Goal: Information Seeking & Learning: Learn about a topic

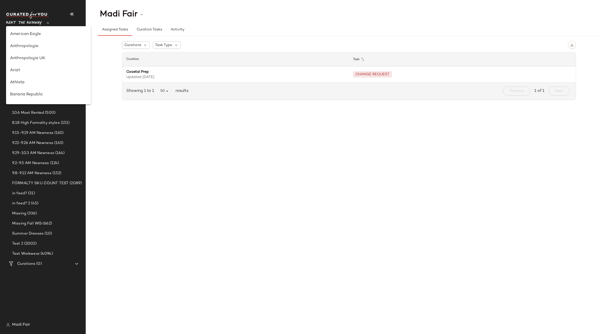
scroll to position [242, 0]
click at [48, 76] on div "Saks OFF 5TH" at bounding box center [48, 71] width 85 height 12
type input "**"
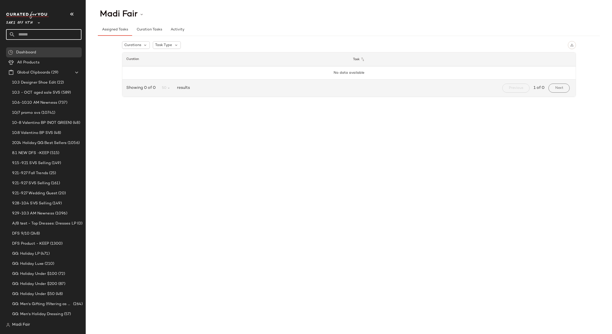
click at [43, 30] on input "text" at bounding box center [48, 34] width 66 height 11
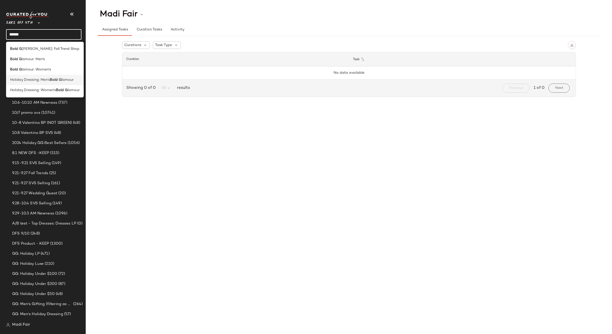
type input "******"
click at [56, 77] on b "Bold G" at bounding box center [56, 79] width 12 height 5
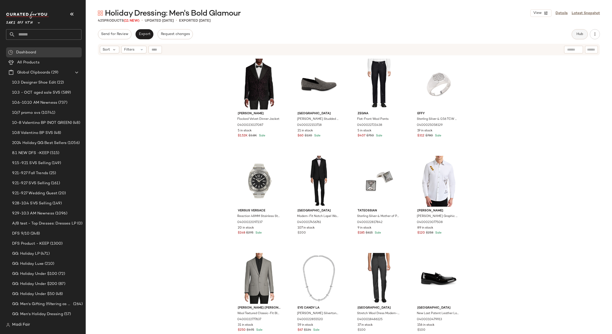
click at [578, 37] on button "Hub" at bounding box center [579, 34] width 16 height 10
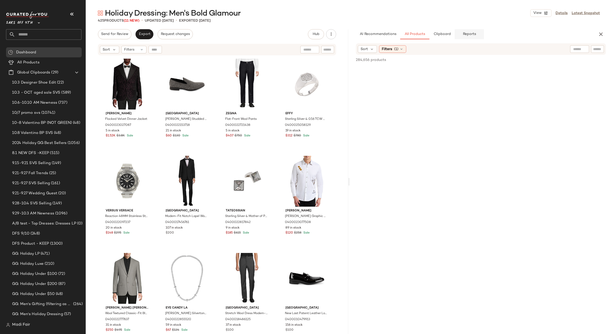
click at [466, 38] on button "Reports" at bounding box center [468, 34] width 29 height 10
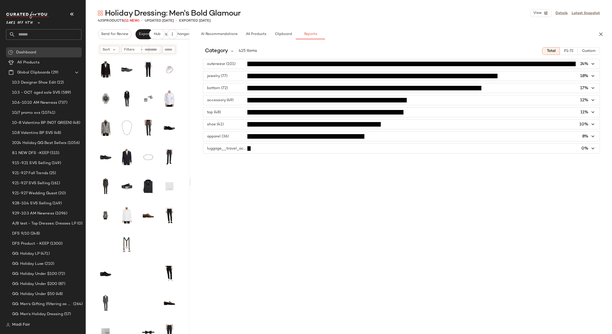
drag, startPoint x: 348, startPoint y: 181, endPoint x: 190, endPoint y: 174, distance: 158.2
click at [190, 174] on div "Holiday Dressing: Men's Bold Glamour View Details Latest Snapshot 425 Products …" at bounding box center [349, 171] width 526 height 326
click at [222, 49] on span "Category" at bounding box center [216, 51] width 23 height 8
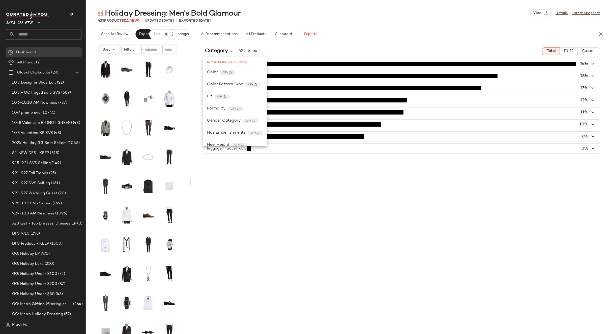
scroll to position [176, 0]
click at [228, 97] on div "Product Category CFY" at bounding box center [235, 93] width 64 height 12
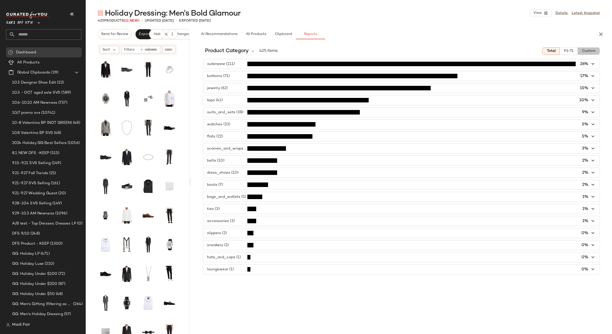
click at [590, 50] on span "Custom" at bounding box center [588, 51] width 14 height 4
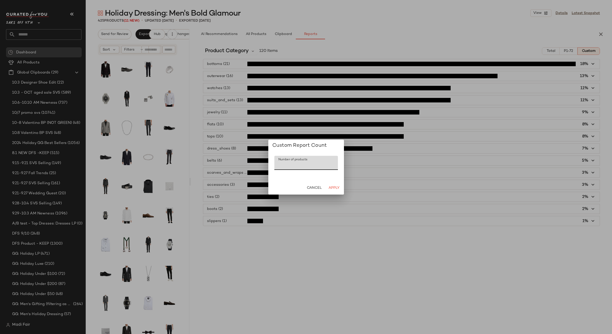
drag, startPoint x: 286, startPoint y: 167, endPoint x: 266, endPoint y: 166, distance: 20.2
click at [267, 166] on div "Custom Report Count Number of products Number of products *** Cancel Apply" at bounding box center [306, 167] width 612 height 334
type input "**"
click at [337, 188] on span "Apply" at bounding box center [333, 188] width 11 height 4
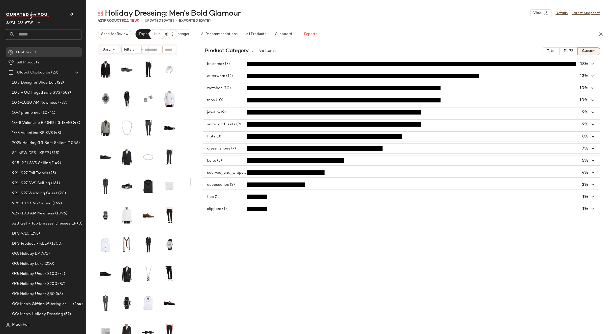
click at [234, 47] on div "Product Category 96 Items Total P1-72 Custom bottoms (17) 18% outerwear (12) 13…" at bounding box center [401, 188] width 421 height 291
click at [234, 48] on span "Product Category" at bounding box center [227, 51] width 44 height 8
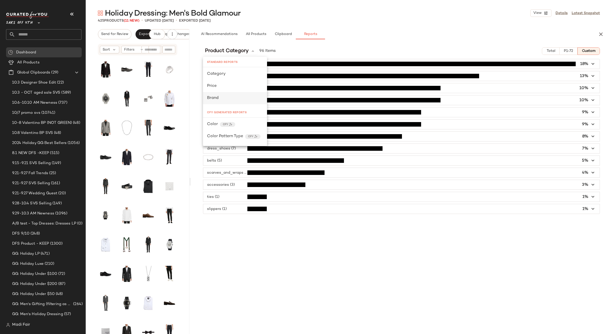
click at [228, 94] on div "Brand" at bounding box center [235, 98] width 64 height 12
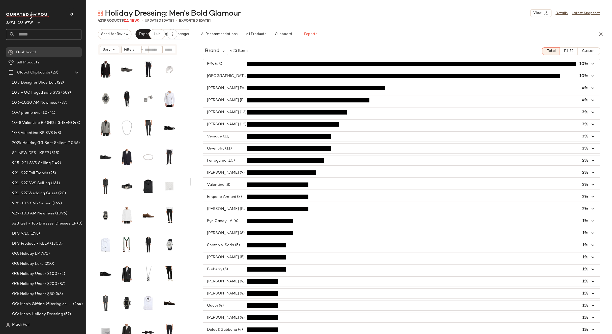
click at [586, 52] on span "Custom" at bounding box center [588, 51] width 14 height 4
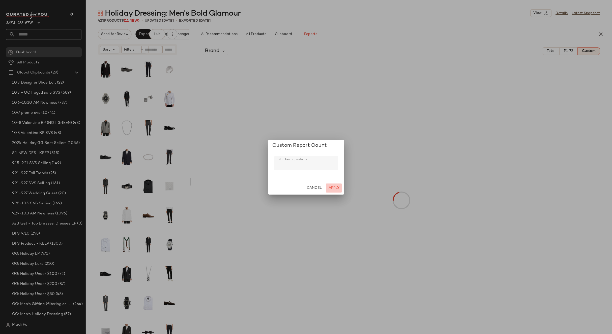
click at [331, 189] on span "Apply" at bounding box center [333, 188] width 11 height 4
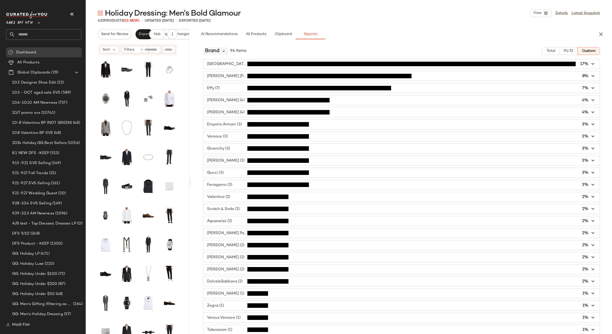
click at [223, 52] on icon at bounding box center [223, 51] width 5 height 5
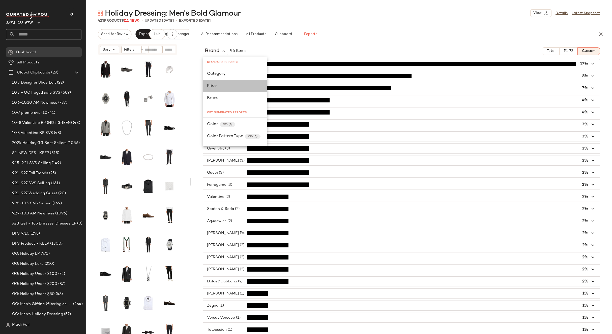
click at [222, 89] on div "Price" at bounding box center [235, 86] width 56 height 6
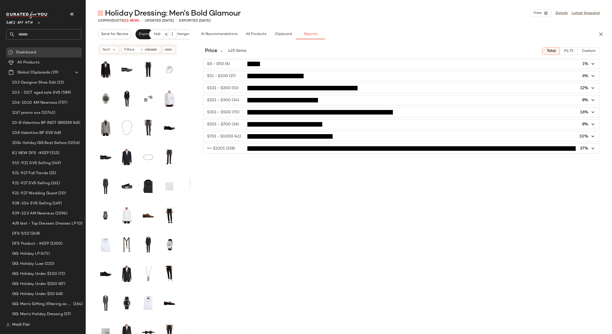
click at [593, 49] on span "Custom" at bounding box center [588, 51] width 14 height 4
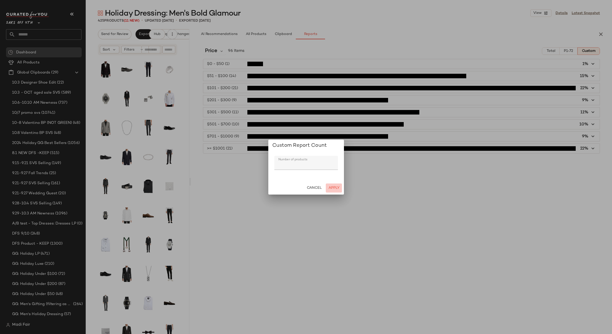
click at [335, 187] on span "Apply" at bounding box center [333, 188] width 11 height 4
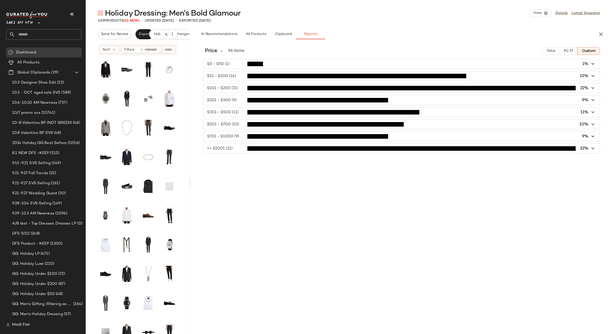
click at [45, 33] on input "text" at bounding box center [48, 34] width 66 height 11
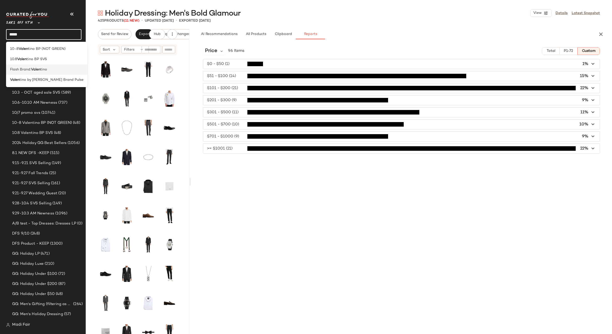
type input "*****"
click at [43, 71] on span "tino" at bounding box center [43, 69] width 7 height 5
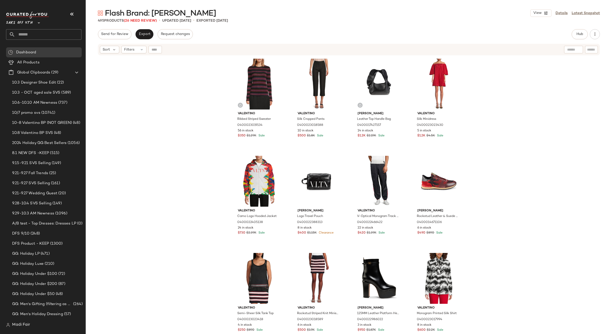
click at [535, 143] on div "Valentino Ribbed Striped Sweater 0400023019134 56 in stock $350 $1.29K Sale Val…" at bounding box center [349, 201] width 526 height 291
click at [143, 35] on span "Export" at bounding box center [144, 34] width 12 height 4
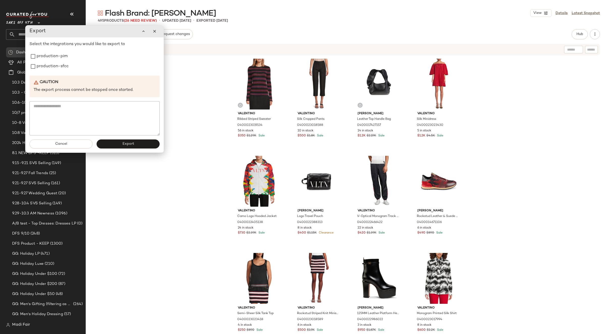
click at [198, 100] on div "Valentino Ribbed Striped Sweater 0400023019134 56 in stock $350 $1.29K Sale Val…" at bounding box center [349, 201] width 526 height 291
click at [189, 100] on div "Valentino Ribbed Striped Sweater 0400023019134 56 in stock $350 $1.29K Sale Val…" at bounding box center [349, 201] width 526 height 291
click at [557, 110] on div "Valentino Ribbed Striped Sweater 0400023019134 56 in stock $350 $1.29K Sale Val…" at bounding box center [349, 201] width 526 height 291
click at [154, 34] on button "button" at bounding box center [154, 31] width 10 height 10
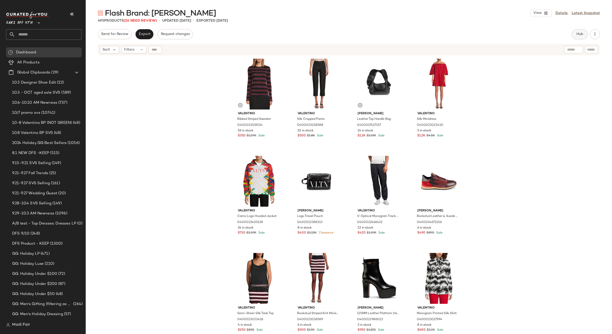
click at [582, 36] on span "Hub" at bounding box center [579, 34] width 7 height 4
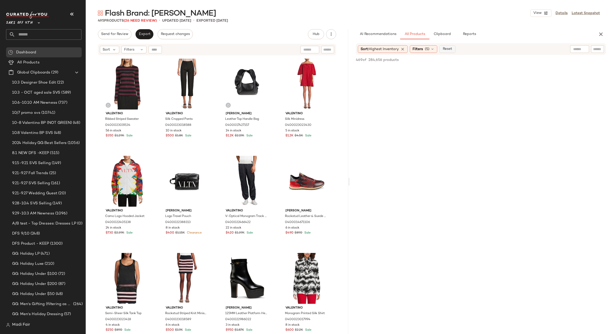
click at [452, 49] on span "Reset" at bounding box center [447, 49] width 10 height 4
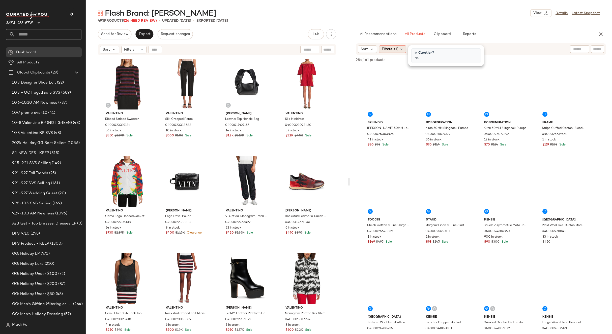
click at [398, 50] on span "(1)" at bounding box center [396, 49] width 4 height 5
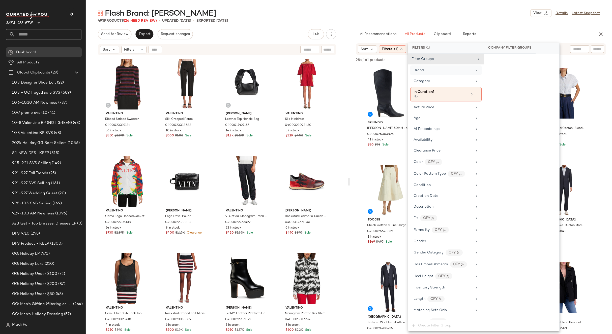
click at [423, 73] on div "Brand" at bounding box center [445, 71] width 71 height 10
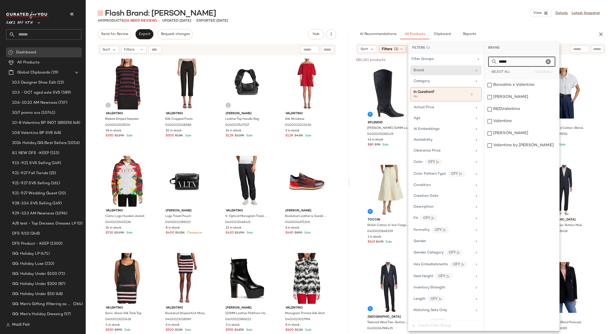
type input "*****"
click at [254, 34] on div "Send for Review Export Request changes Hub Send for Review External Review Inte…" at bounding box center [217, 34] width 238 height 10
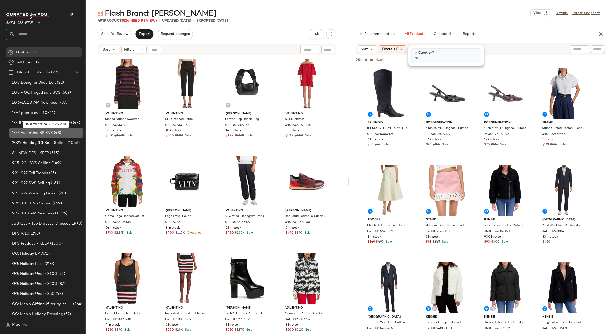
click at [30, 132] on span "10.8 Valentino BP SVS" at bounding box center [32, 133] width 41 height 6
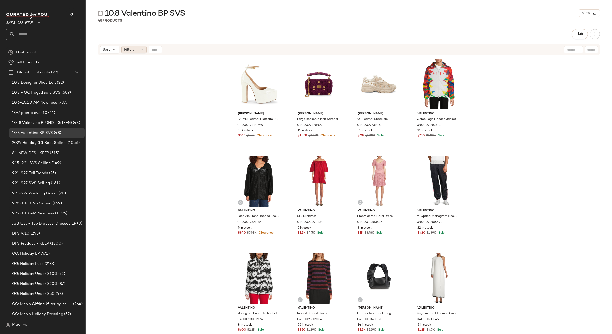
click at [128, 51] on span "Filters" at bounding box center [129, 49] width 10 height 5
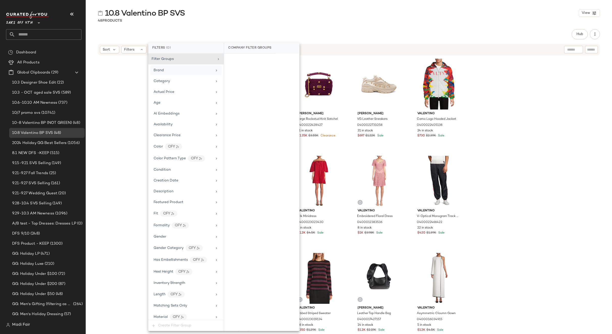
click at [166, 69] on div "Brand" at bounding box center [182, 70] width 59 height 5
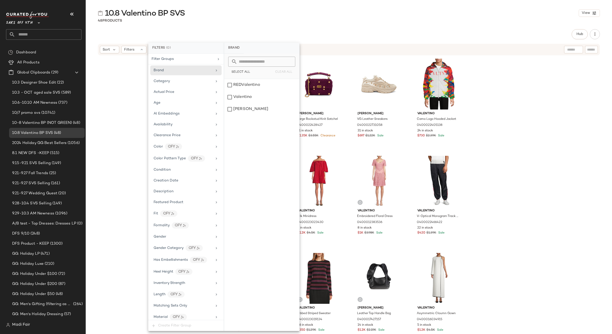
click at [118, 95] on div "Valentino Garavani 170MM Leather Platform Pumps 0400019440795 23 in stock $545 …" at bounding box center [349, 201] width 526 height 291
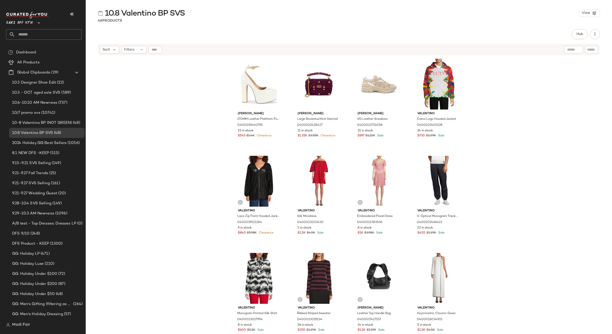
click at [38, 37] on input "text" at bounding box center [48, 34] width 66 height 11
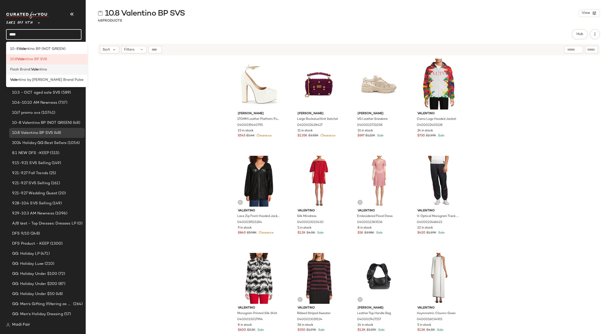
type input "****"
click at [37, 70] on b "Vale" at bounding box center [34, 69] width 7 height 5
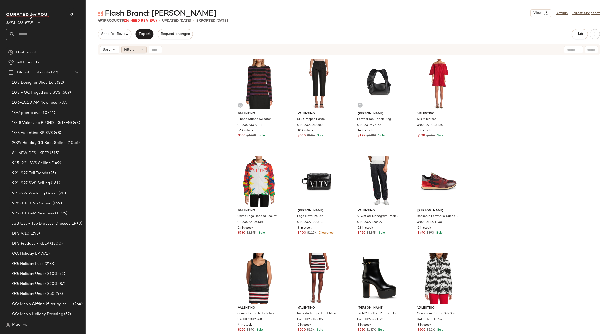
click at [127, 51] on span "Filters" at bounding box center [129, 49] width 10 height 5
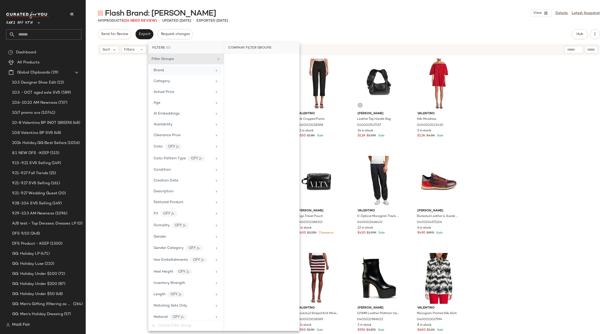
click at [166, 70] on div "Brand" at bounding box center [182, 70] width 59 height 5
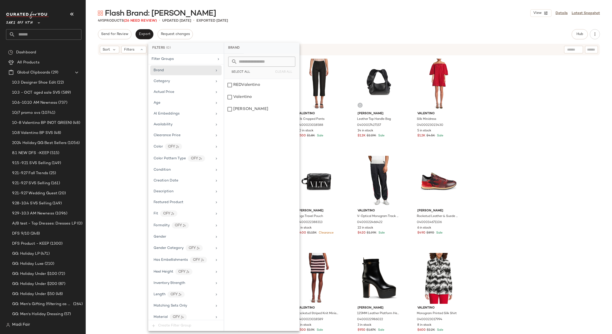
click at [474, 107] on div "Valentino Ribbed Striped Sweater 0400023019134 56 in stock $350 $1.29K Sale Val…" at bounding box center [349, 201] width 526 height 291
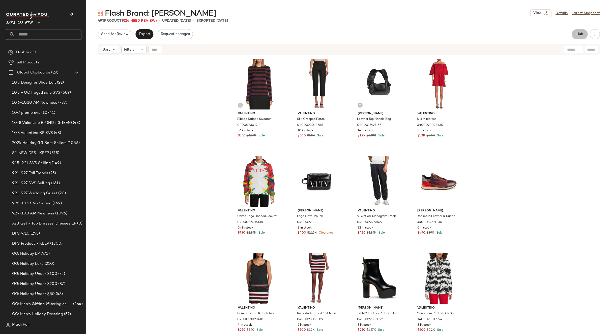
click at [573, 37] on button "Hub" at bounding box center [579, 34] width 16 height 10
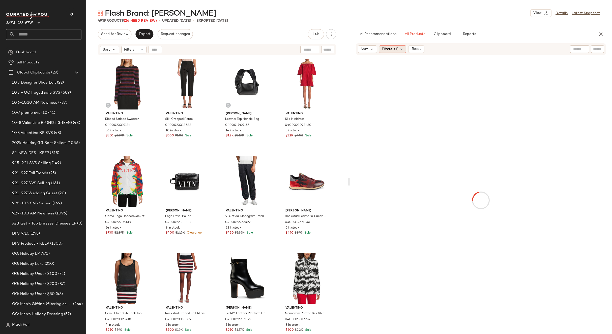
click at [397, 49] on span "(1)" at bounding box center [396, 49] width 4 height 5
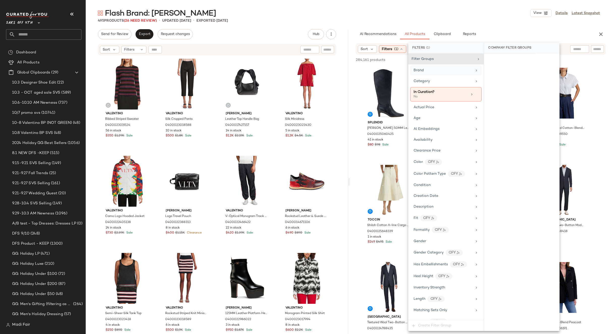
click at [421, 69] on span "Brand" at bounding box center [418, 71] width 10 height 4
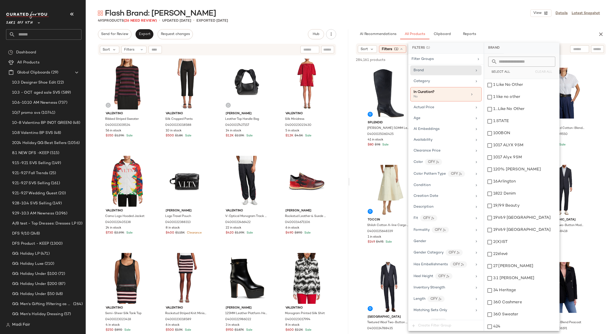
click at [501, 65] on input "text" at bounding box center [524, 62] width 55 height 10
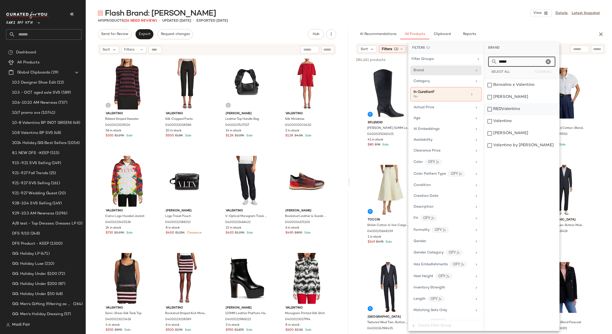
type input "*****"
click at [509, 111] on div "REDValentino" at bounding box center [521, 109] width 75 height 12
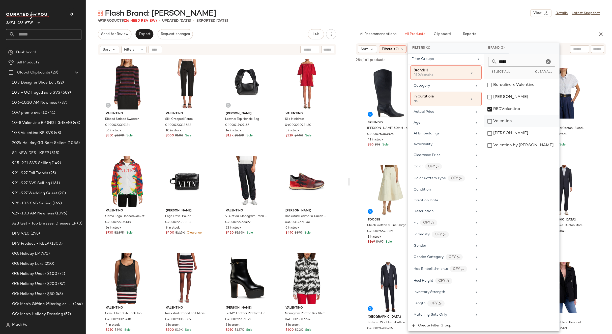
click at [507, 121] on div "Valentino" at bounding box center [521, 121] width 75 height 12
click at [506, 131] on div "[PERSON_NAME]" at bounding box center [521, 133] width 75 height 12
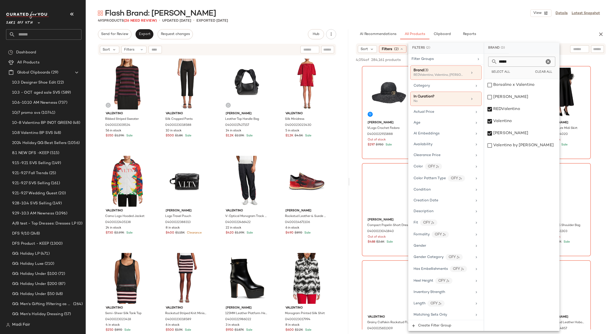
click at [452, 16] on div "Flash Brand: Valentino View Details Latest Snapshot" at bounding box center [349, 13] width 526 height 10
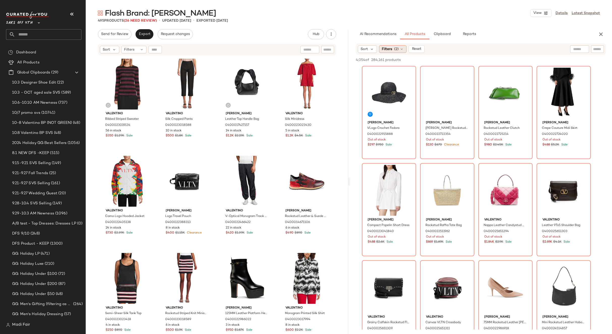
click at [399, 49] on icon at bounding box center [401, 49] width 4 height 4
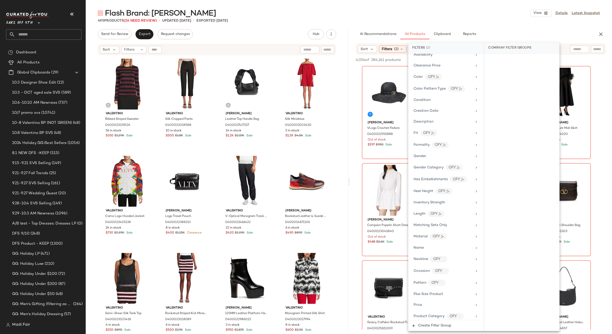
scroll to position [196, 0]
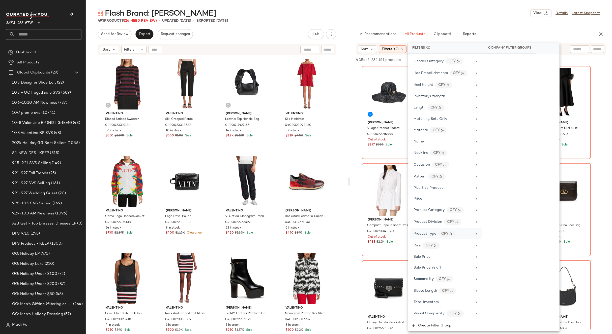
drag, startPoint x: 429, startPoint y: 306, endPoint x: 462, endPoint y: 238, distance: 76.0
click at [429, 306] on div "Total Inventory" at bounding box center [445, 303] width 71 height 10
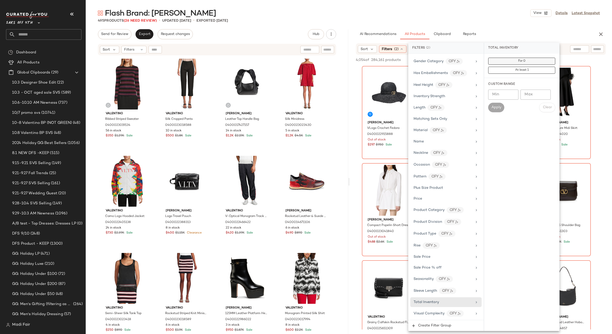
drag, startPoint x: 523, startPoint y: 68, endPoint x: 522, endPoint y: 60, distance: 7.7
click at [523, 66] on div "For 0 At least 1" at bounding box center [521, 66] width 67 height 16
click at [519, 71] on span "At least 1" at bounding box center [521, 71] width 14 height 4
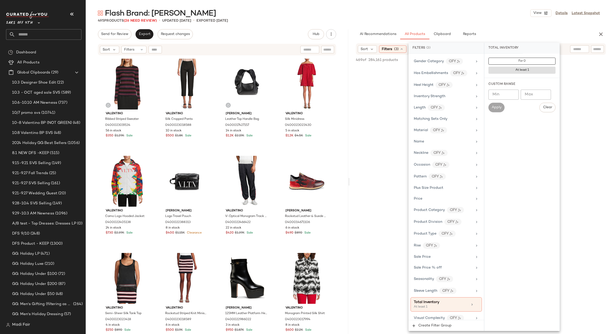
click at [465, 17] on div "Flash Brand: Valentino View Details Latest Snapshot" at bounding box center [349, 13] width 526 height 10
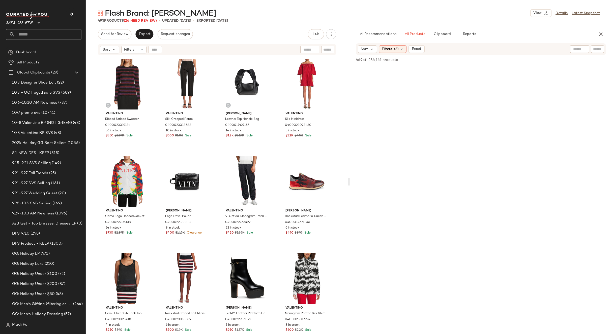
click at [610, 68] on div at bounding box center [480, 198] width 262 height 264
click at [602, 33] on icon "button" at bounding box center [600, 34] width 6 height 6
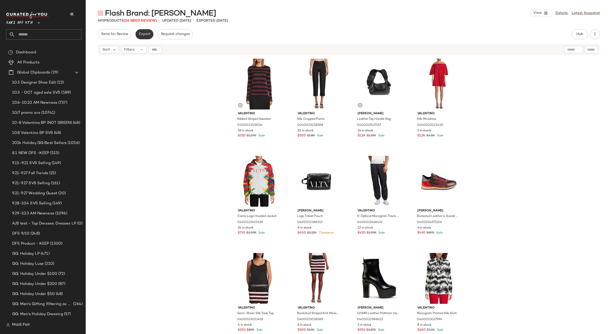
click at [140, 35] on span "Export" at bounding box center [144, 34] width 12 height 4
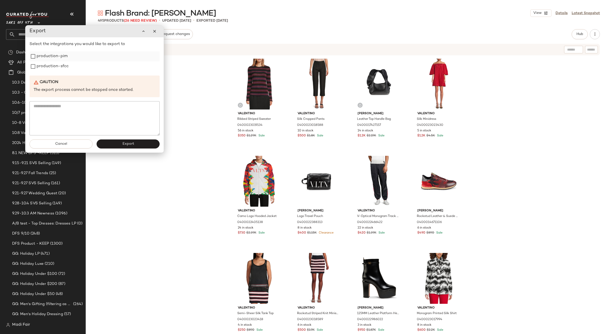
click at [47, 61] on label "production-pim" at bounding box center [52, 56] width 31 height 10
click at [47, 66] on label "production-sfcc" at bounding box center [53, 66] width 32 height 10
click at [111, 143] on button "Export" at bounding box center [128, 144] width 63 height 9
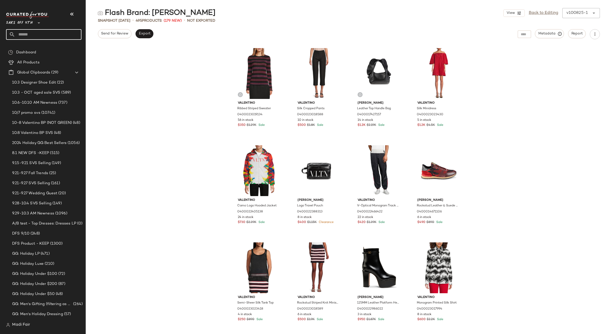
click at [31, 30] on input "text" at bounding box center [48, 34] width 66 height 11
type input "****"
click at [28, 48] on span "Men's Fall Trend Shop:" at bounding box center [28, 48] width 37 height 5
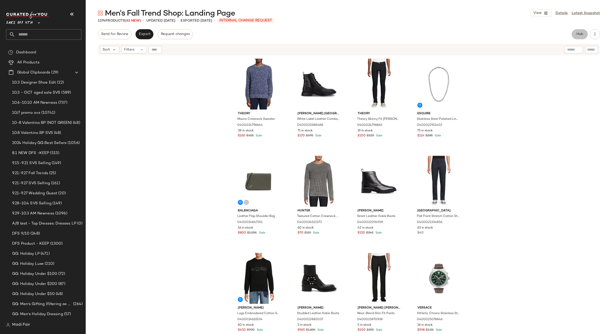
click at [580, 36] on span "Hub" at bounding box center [579, 34] width 7 height 4
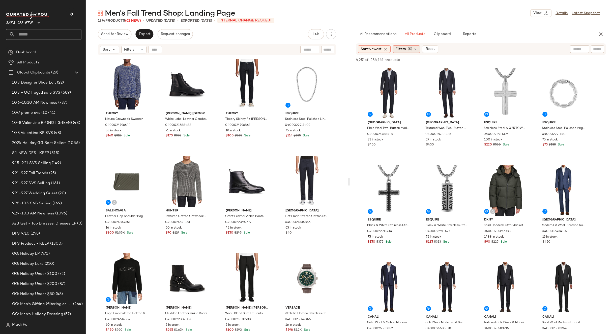
click at [409, 49] on div "Filters (5)" at bounding box center [405, 49] width 27 height 8
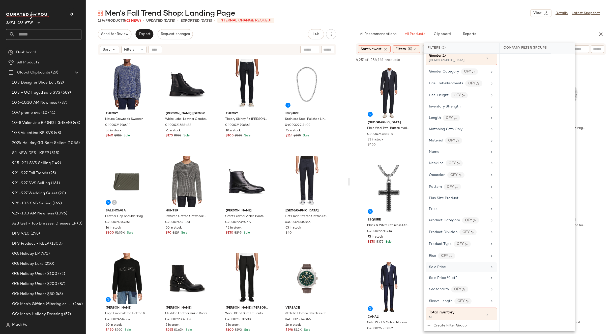
scroll to position [210, 0]
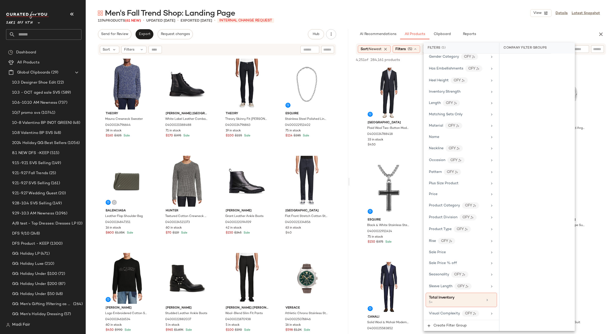
click at [469, 24] on div "Men's Fall Trend Shop: Landing Page View Details Latest Snapshot 1374 Products …" at bounding box center [349, 171] width 526 height 326
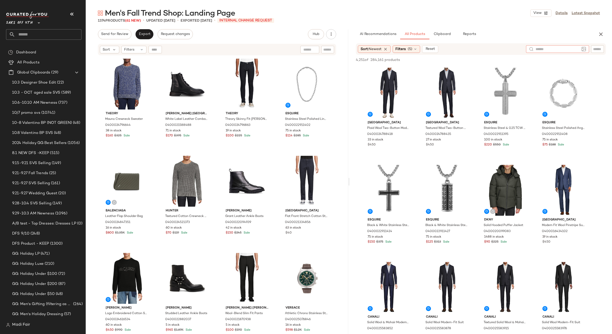
click at [572, 49] on div at bounding box center [557, 49] width 63 height 8
type input "******"
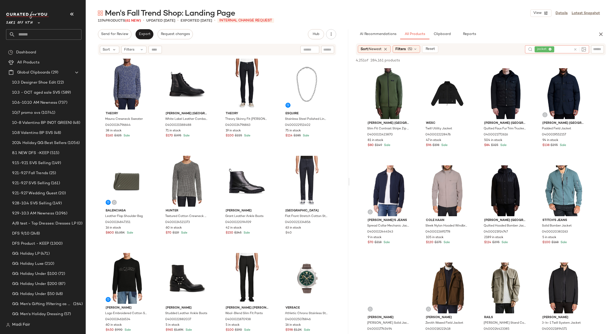
click at [480, 18] on div "Men's Fall Trend Shop: Landing Page View Details Latest Snapshot" at bounding box center [349, 13] width 526 height 10
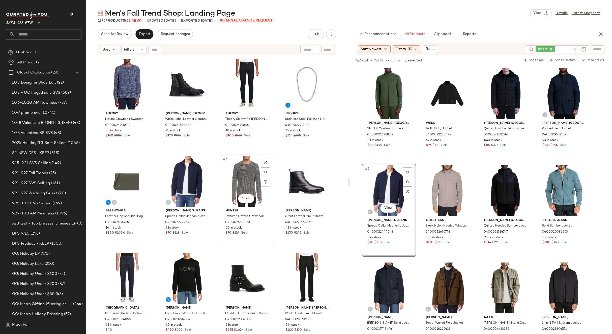
click at [229, 179] on div "#7 View" at bounding box center [246, 181] width 51 height 51
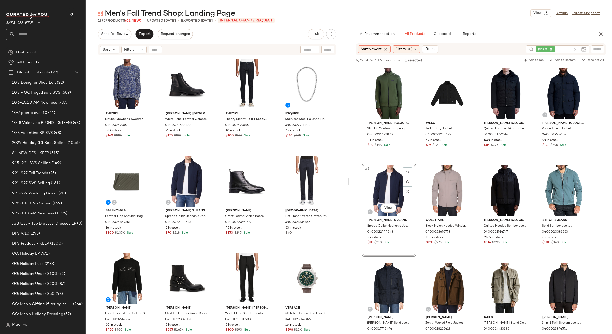
click at [271, 154] on div "Theory Mauno Crewneck Sweater 0400024796644 38 in stock $160 $325 Sale Karl Lag…" at bounding box center [217, 202] width 234 height 290
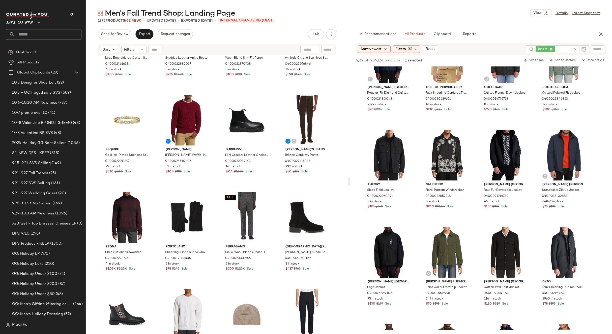
scroll to position [231, 0]
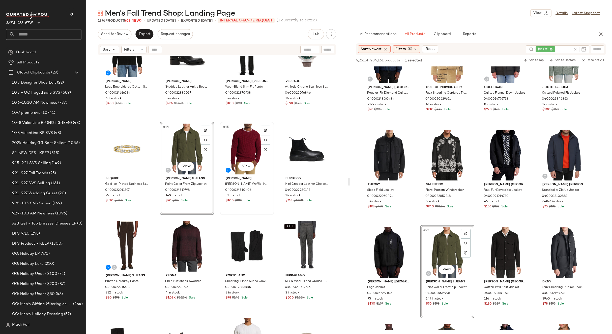
click at [238, 152] on div "#15 View" at bounding box center [246, 149] width 51 height 51
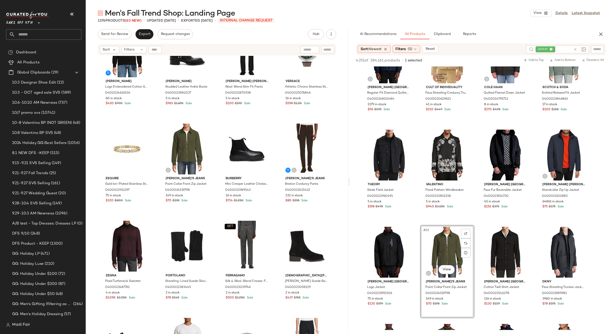
click at [274, 120] on div "McQueen Logo Embroidered Cotton Sweater 0400024616534 60 in stock $450 $990 Sal…" at bounding box center [217, 201] width 262 height 291
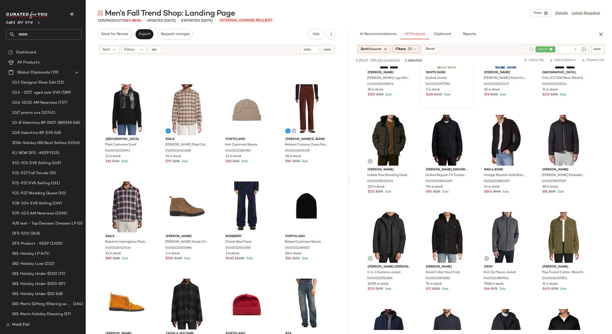
scroll to position [1033, 0]
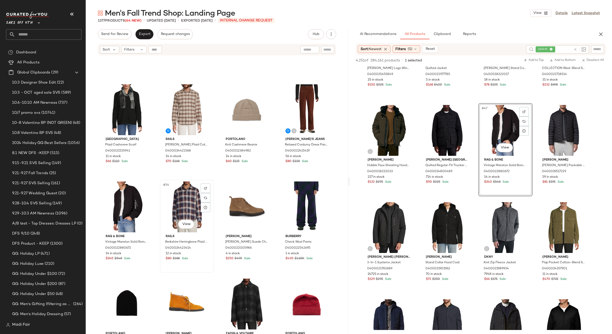
click at [191, 208] on div "#34 View" at bounding box center [187, 207] width 51 height 51
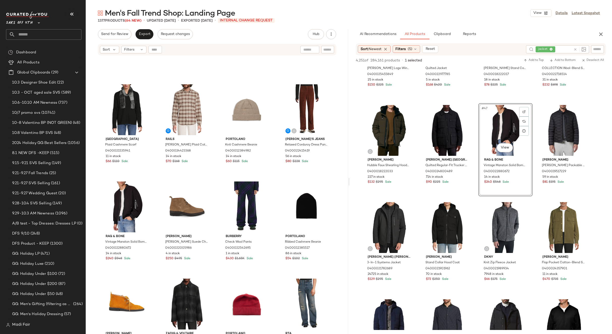
click at [365, 18] on div "1377 Products (64 New) • updated Oct 8th • Exported Oct 6th • INTERNAL CHANGE R…" at bounding box center [349, 20] width 526 height 5
click at [604, 33] on button "button" at bounding box center [600, 34] width 10 height 10
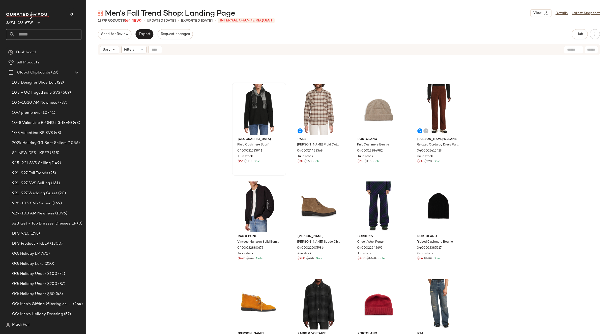
click at [177, 165] on div "Saks Fifth Avenue Plaid Cashmere Scarf 0400021535941 11 in stock $66 $110 Sale …" at bounding box center [349, 201] width 526 height 291
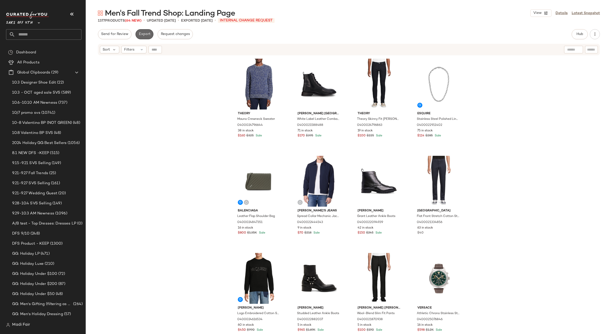
click at [144, 36] on span "Export" at bounding box center [144, 34] width 12 height 4
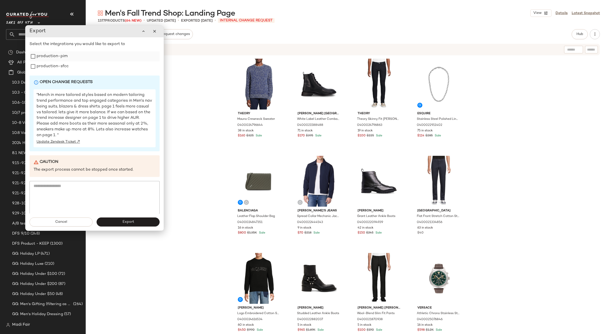
click at [57, 56] on label "production-pim" at bounding box center [52, 56] width 31 height 10
click at [55, 67] on label "production-sfcc" at bounding box center [53, 66] width 32 height 10
click at [151, 220] on button "Export" at bounding box center [128, 222] width 63 height 9
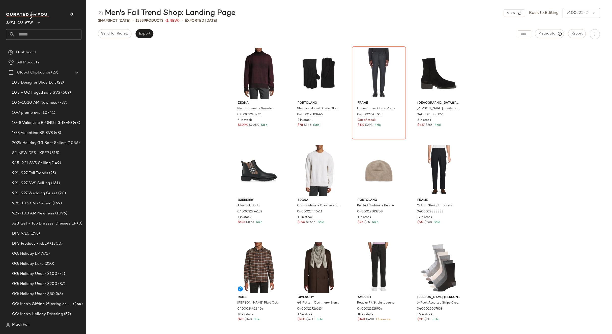
click at [34, 30] on input "text" at bounding box center [48, 34] width 66 height 11
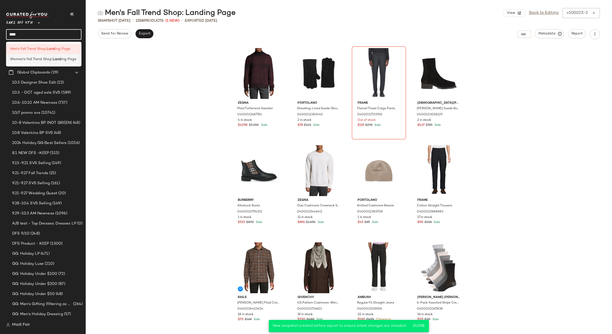
type input "****"
click at [32, 56] on div "Women's Fall Trend Shop: Land ing Page" at bounding box center [43, 59] width 75 height 10
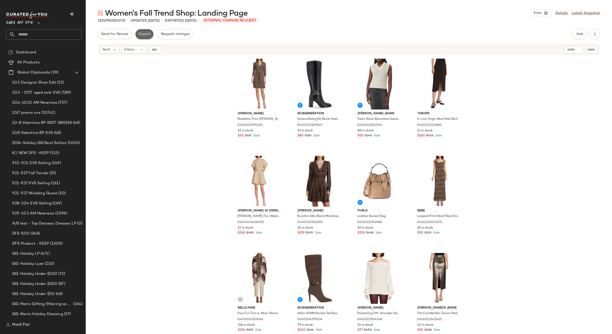
click at [148, 32] on span "Export" at bounding box center [144, 34] width 12 height 4
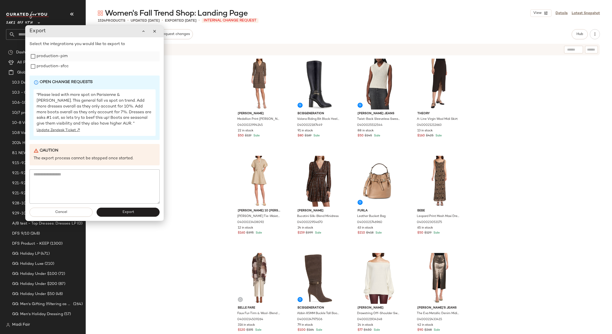
drag, startPoint x: 46, startPoint y: 67, endPoint x: 49, endPoint y: 55, distance: 13.0
click at [46, 67] on label "production-sfcc" at bounding box center [53, 66] width 32 height 10
click at [49, 54] on label "production-pim" at bounding box center [52, 56] width 31 height 10
click at [119, 207] on div "Cancel Export" at bounding box center [94, 212] width 138 height 17
click at [118, 210] on button "Export" at bounding box center [128, 212] width 63 height 9
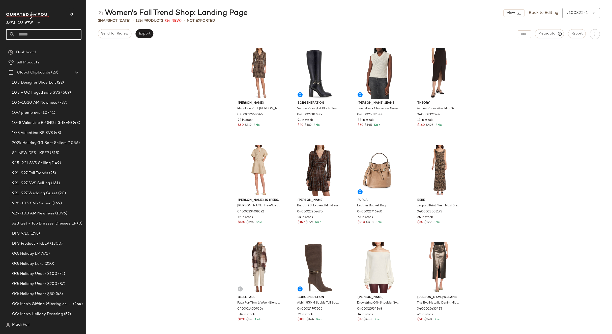
click at [34, 34] on input "text" at bounding box center [48, 34] width 66 height 11
type input "****"
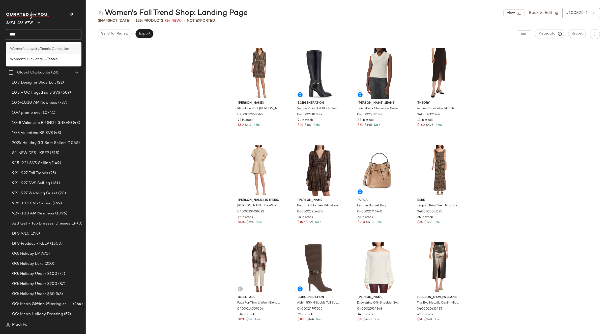
click at [21, 48] on span "Women's Jewelry:" at bounding box center [25, 48] width 30 height 5
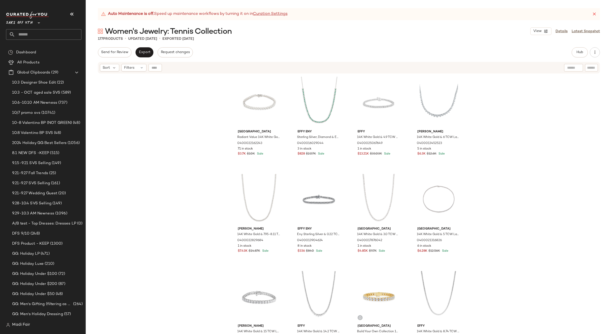
click at [181, 132] on div "Saks Fifth Avenue Radiant Value 14K White Gold & 8 TCW Lab-Grown Diamond Bracel…" at bounding box center [349, 210] width 526 height 273
click at [168, 147] on div "Saks Fifth Avenue Radiant Value 14K White Gold & 8 TCW Lab-Grown Diamond Bracel…" at bounding box center [349, 210] width 526 height 273
click at [141, 56] on button "Export" at bounding box center [144, 52] width 18 height 10
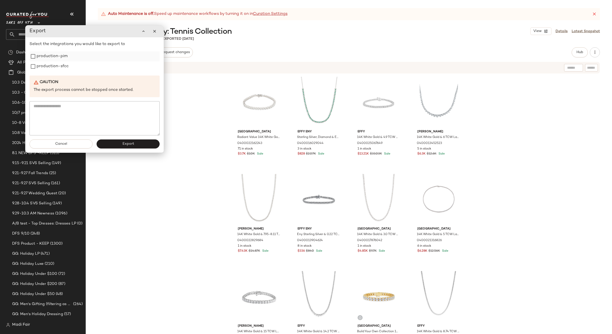
click at [66, 61] on label "production-pim" at bounding box center [52, 56] width 31 height 10
click at [57, 64] on label "production-sfcc" at bounding box center [53, 66] width 32 height 10
click at [126, 141] on button "Export" at bounding box center [128, 144] width 63 height 9
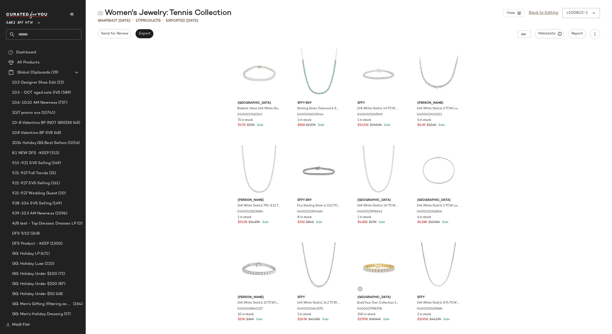
click at [25, 30] on input "text" at bounding box center [48, 34] width 66 height 11
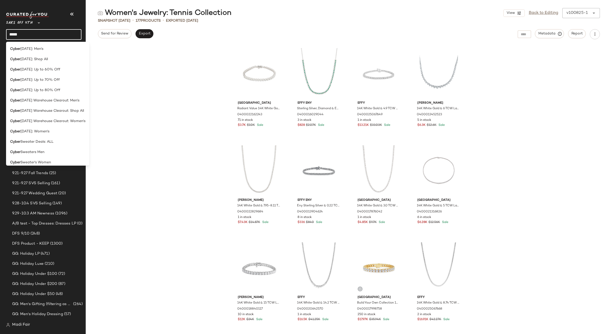
type input "*****"
click at [43, 50] on span "Sunday: Men's" at bounding box center [31, 48] width 23 height 5
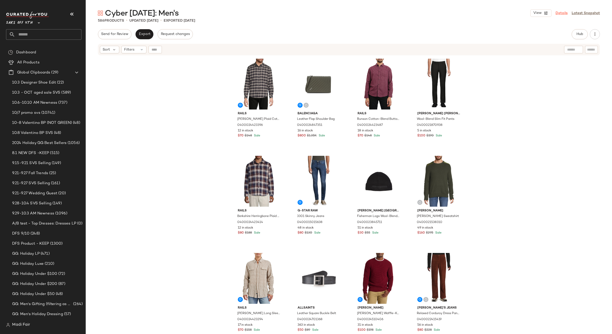
click at [563, 14] on link "Details" at bounding box center [561, 13] width 12 height 5
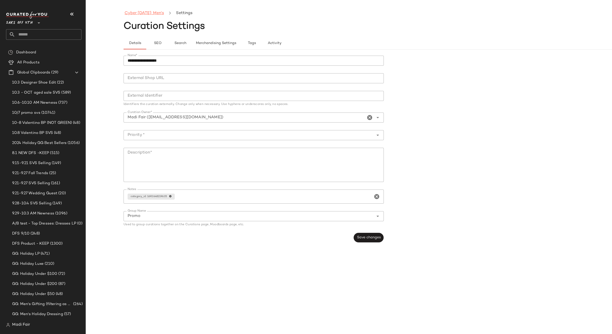
click at [140, 13] on link "Cyber Sunday: Men's" at bounding box center [143, 13] width 39 height 7
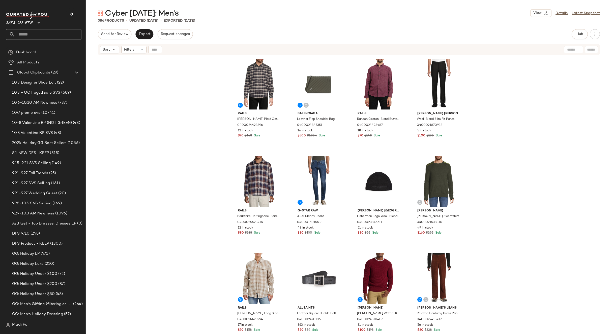
click at [31, 33] on input "text" at bounding box center [48, 34] width 66 height 11
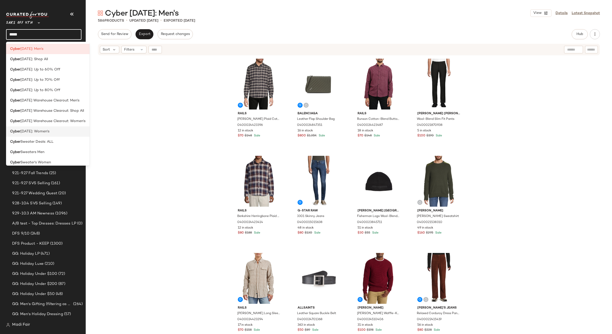
type input "*****"
click at [56, 129] on div "Cyber Sunday: Women's" at bounding box center [47, 131] width 75 height 5
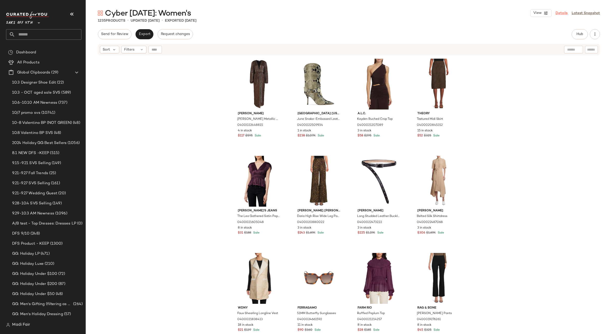
click at [559, 13] on link "Details" at bounding box center [561, 13] width 12 height 5
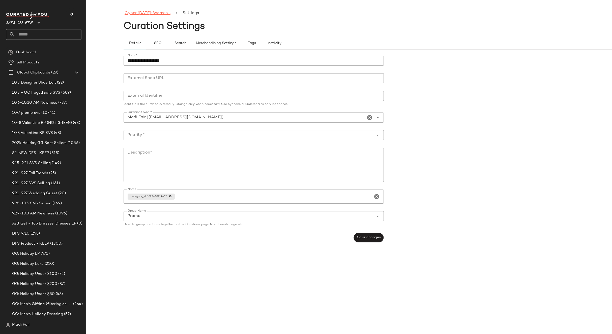
click at [144, 11] on link "Cyber Sunday: Women's" at bounding box center [147, 13] width 46 height 7
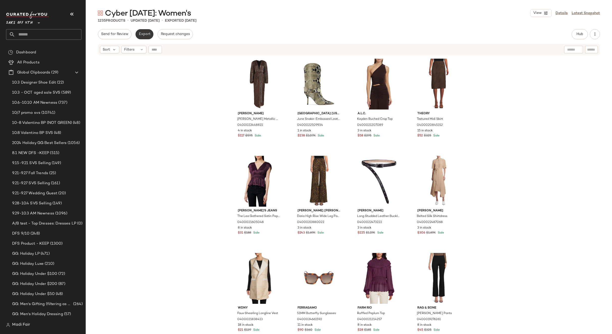
click at [142, 36] on span "Export" at bounding box center [144, 34] width 12 height 4
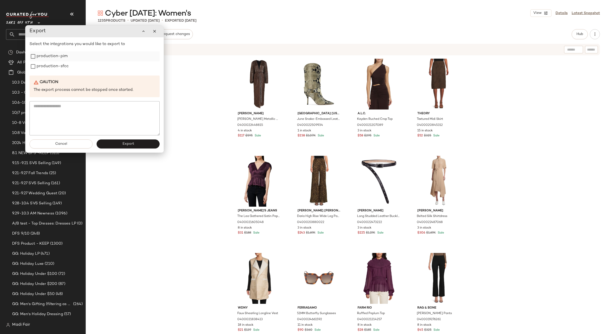
click at [60, 58] on label "production-pim" at bounding box center [52, 56] width 31 height 10
click at [58, 67] on label "production-sfcc" at bounding box center [53, 66] width 32 height 10
click at [127, 143] on span "Export" at bounding box center [128, 144] width 12 height 4
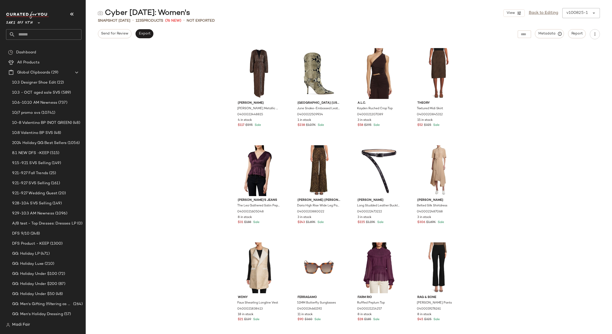
drag, startPoint x: 21, startPoint y: 25, endPoint x: 23, endPoint y: 33, distance: 8.3
click at [21, 25] on span "Saks OFF 5TH" at bounding box center [19, 21] width 27 height 9
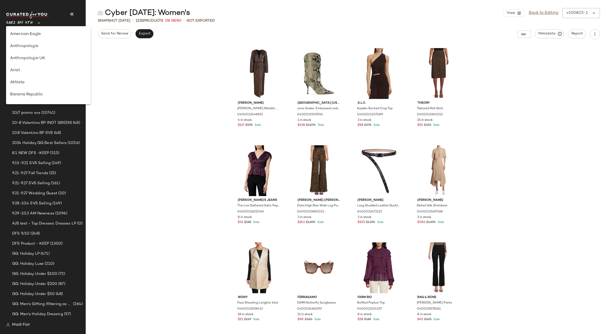
click at [23, 35] on input "text" at bounding box center [48, 34] width 66 height 11
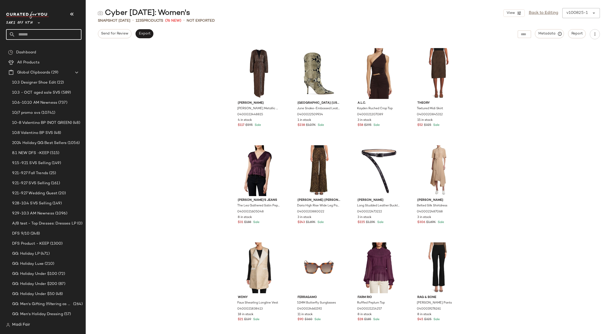
drag, startPoint x: 137, startPoint y: 84, endPoint x: 131, endPoint y: 81, distance: 7.0
click at [137, 84] on div "Ramy Brook Sutton Metallic Maxi Dress 0400022448815 4 in stock $117 $595 Sale P…" at bounding box center [349, 189] width 526 height 289
click at [44, 39] on input "text" at bounding box center [48, 34] width 66 height 11
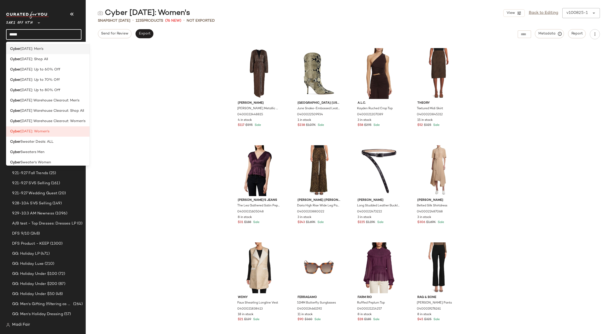
type input "*****"
click at [43, 48] on span "Sunday: Men's" at bounding box center [31, 48] width 23 height 5
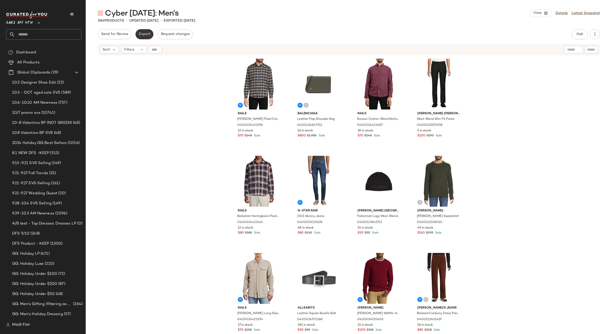
click at [146, 38] on button "Export" at bounding box center [144, 34] width 18 height 10
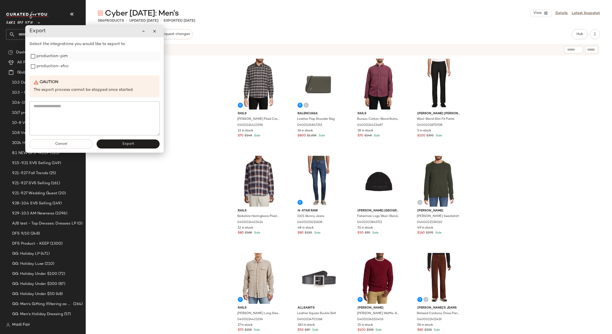
click at [41, 56] on label "production-pim" at bounding box center [52, 56] width 31 height 10
click at [43, 68] on label "production-sfcc" at bounding box center [53, 66] width 32 height 10
click at [120, 145] on button "Export" at bounding box center [128, 144] width 63 height 9
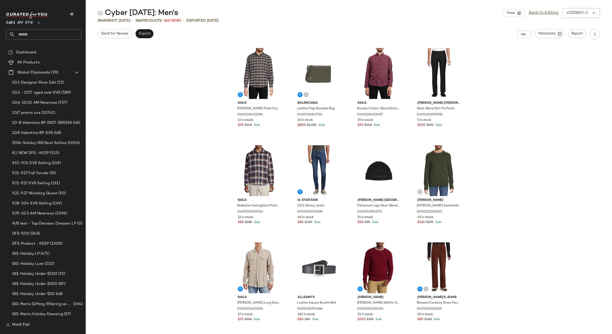
click at [34, 35] on input "text" at bounding box center [48, 34] width 66 height 11
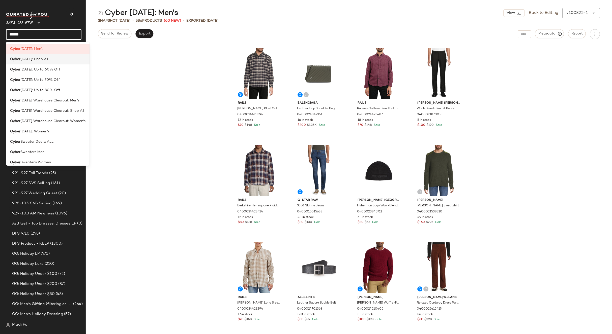
type input "*****"
click at [48, 61] on span "Sunday: Shop All" at bounding box center [33, 59] width 27 height 5
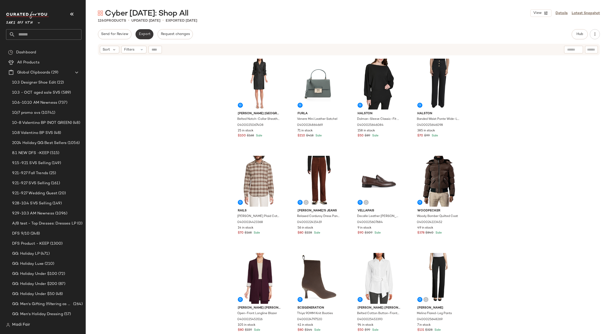
click at [140, 34] on span "Export" at bounding box center [144, 34] width 12 height 4
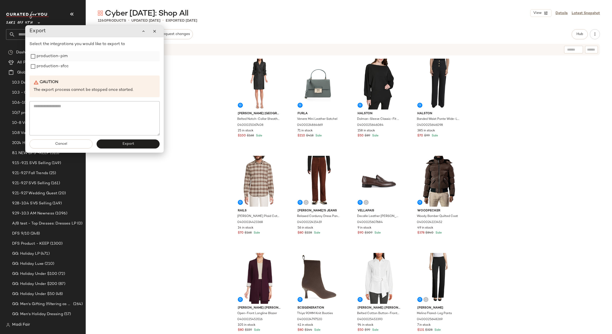
click at [53, 55] on label "production-pim" at bounding box center [52, 56] width 31 height 10
click at [52, 65] on label "production-sfcc" at bounding box center [53, 66] width 32 height 10
click at [121, 143] on button "Export" at bounding box center [128, 144] width 63 height 9
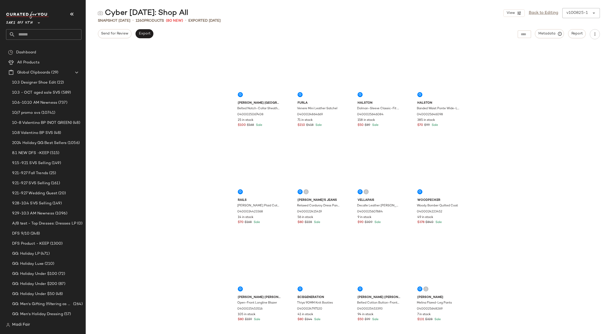
click at [36, 35] on input "text" at bounding box center [48, 34] width 66 height 11
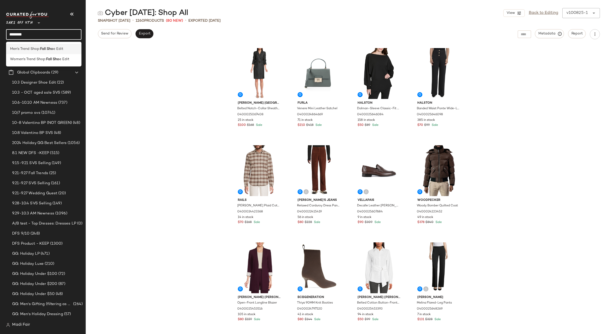
type input "********"
click at [36, 49] on span "Men's Trend Shop:" at bounding box center [25, 48] width 30 height 5
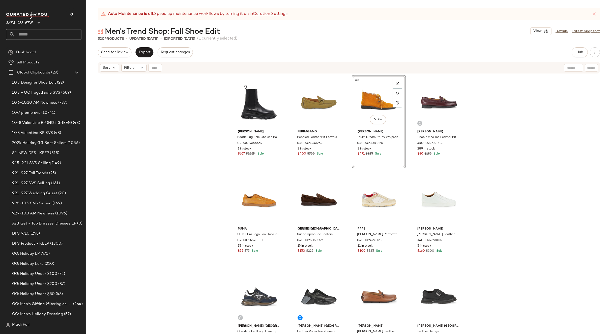
click at [513, 177] on div "Valentino Garavani Beatle Lug Sole Chelsea Boots 0400017644569 1 in stock $657 …" at bounding box center [349, 210] width 526 height 273
click at [143, 50] on span "Export" at bounding box center [144, 52] width 12 height 4
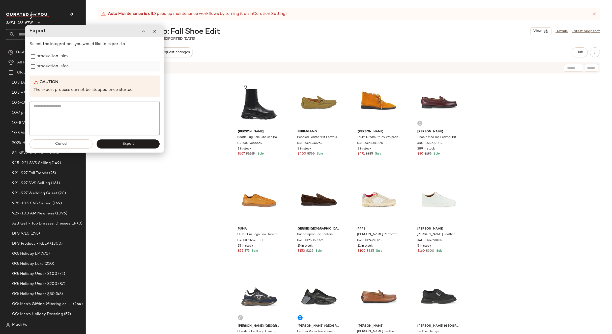
click at [57, 61] on label "production-sfcc" at bounding box center [53, 66] width 32 height 10
click at [54, 60] on label "production-pim" at bounding box center [52, 56] width 31 height 10
click at [118, 146] on button "Export" at bounding box center [128, 144] width 63 height 9
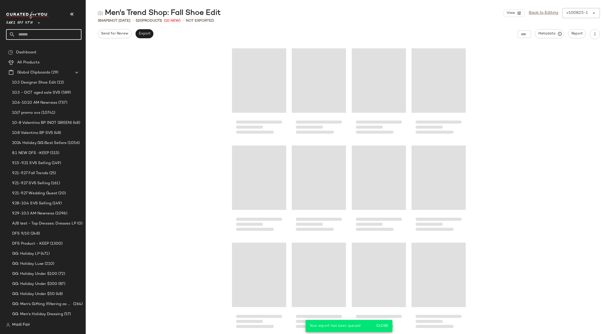
click at [32, 35] on input "text" at bounding box center [48, 34] width 66 height 11
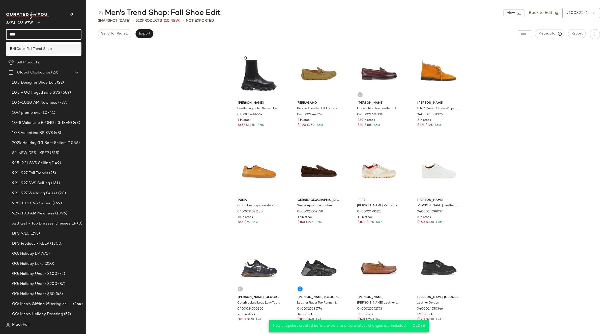
type input "****"
click at [33, 51] on span "Core: Fall Trend Shop" at bounding box center [34, 48] width 36 height 5
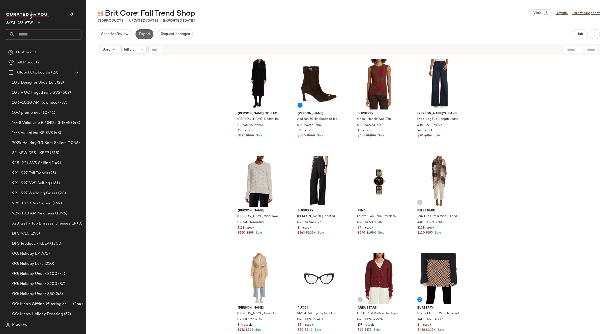
click at [138, 37] on button "Export" at bounding box center [144, 34] width 18 height 10
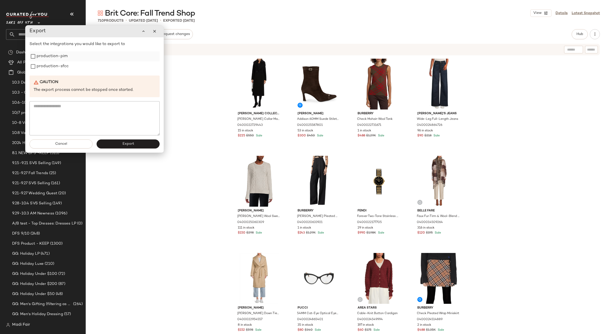
click at [55, 57] on label "production-pim" at bounding box center [52, 56] width 31 height 10
click at [55, 68] on label "production-sfcc" at bounding box center [53, 66] width 32 height 10
click at [114, 146] on button "Export" at bounding box center [128, 144] width 63 height 9
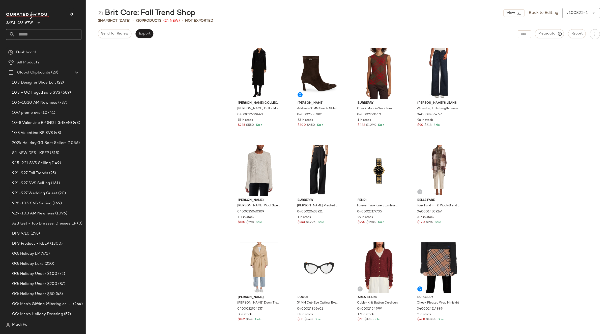
click at [25, 25] on span "Saks OFF 5TH" at bounding box center [19, 21] width 27 height 9
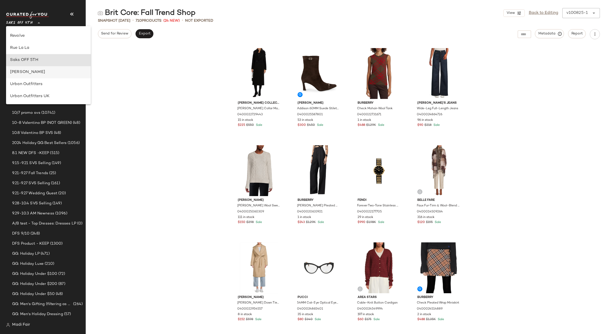
scroll to position [203, 0]
click at [36, 77] on div "Rent the Runway" at bounding box center [48, 74] width 85 height 12
type input "**"
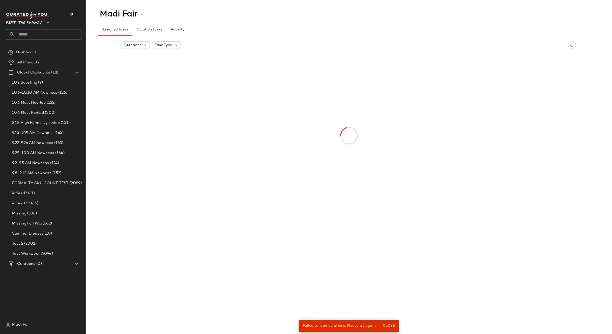
click at [34, 37] on input "text" at bounding box center [48, 34] width 66 height 11
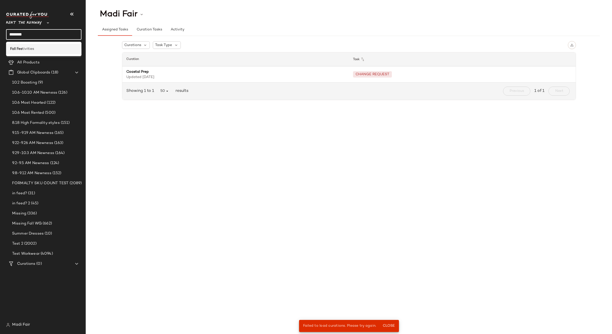
type input "********"
click at [31, 47] on span "tivities" at bounding box center [28, 48] width 12 height 5
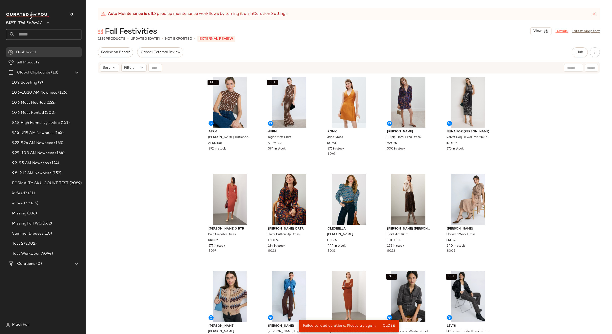
drag, startPoint x: 559, startPoint y: 32, endPoint x: 557, endPoint y: 32, distance: 2.8
click at [559, 32] on link "Details" at bounding box center [561, 31] width 12 height 5
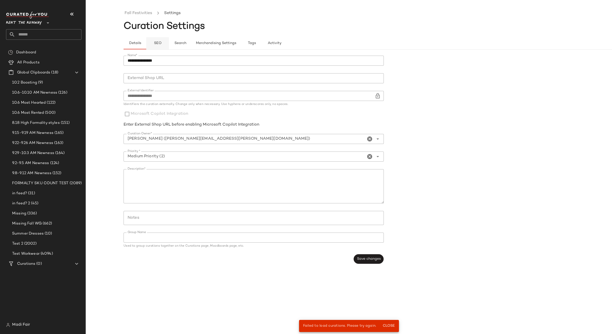
click at [161, 42] on span "SEO" at bounding box center [157, 43] width 8 height 4
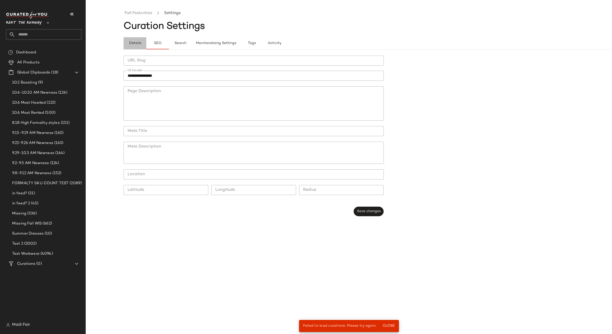
click at [134, 40] on button "Details" at bounding box center [134, 43] width 23 height 12
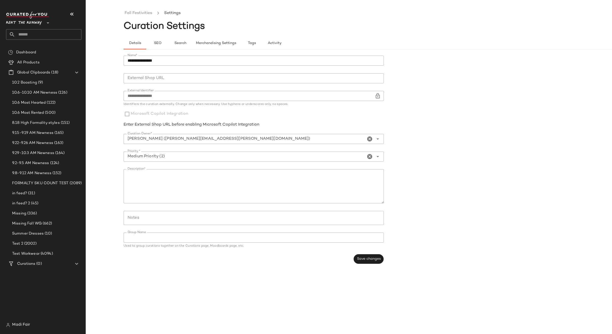
click at [33, 36] on input "text" at bounding box center [48, 34] width 66 height 11
type input "****"
click at [33, 46] on div "The Perf ect Third Piece" at bounding box center [43, 49] width 75 height 10
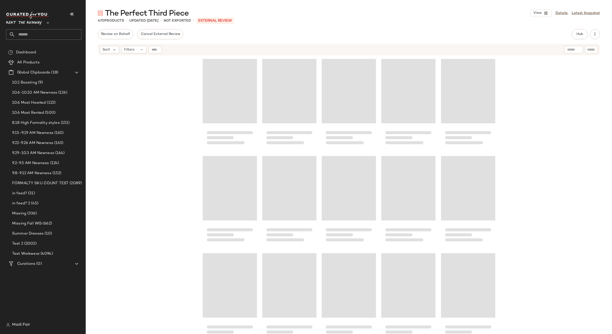
click at [33, 35] on input "text" at bounding box center [48, 34] width 66 height 11
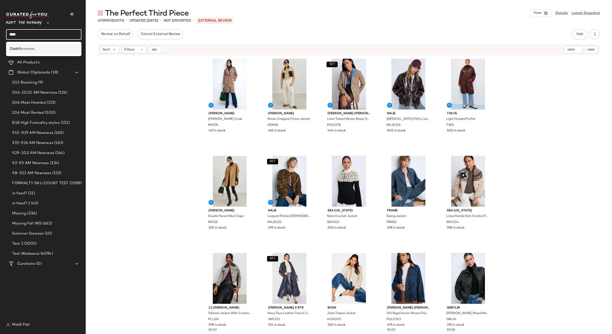
type input "****"
click at [33, 47] on span "Romance" at bounding box center [26, 48] width 16 height 5
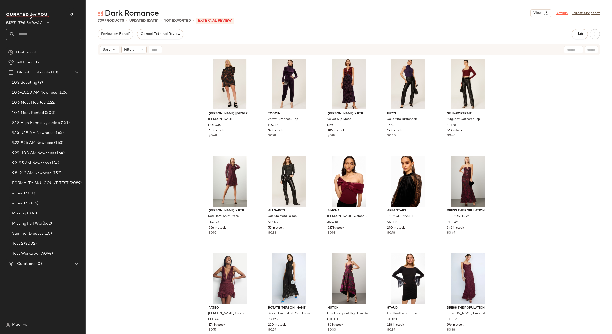
click at [565, 14] on link "Details" at bounding box center [561, 13] width 12 height 5
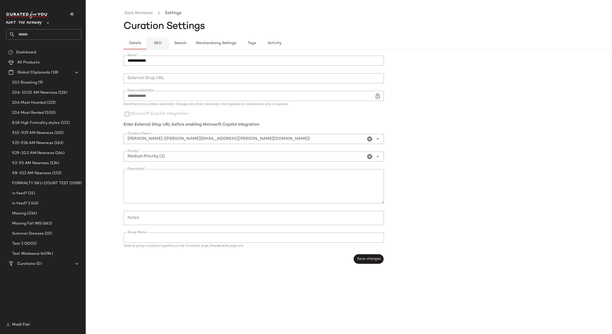
click at [163, 41] on button "SEO" at bounding box center [157, 43] width 23 height 12
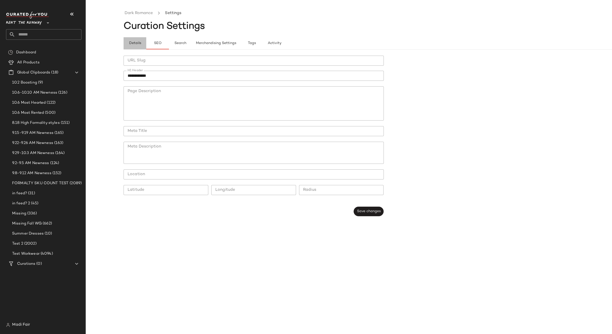
click at [136, 40] on button "Details" at bounding box center [134, 43] width 23 height 12
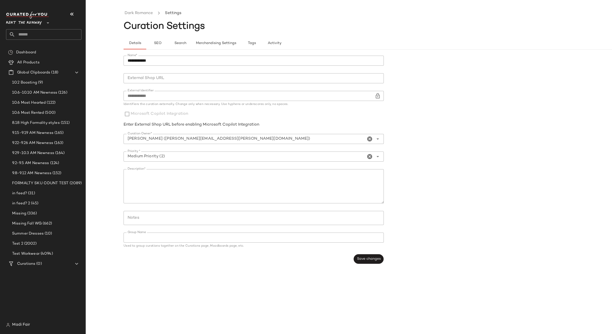
click at [137, 17] on ul "Dark Romance Settings" at bounding box center [386, 14] width 526 height 12
click at [137, 15] on link "Dark Romance" at bounding box center [138, 13] width 28 height 7
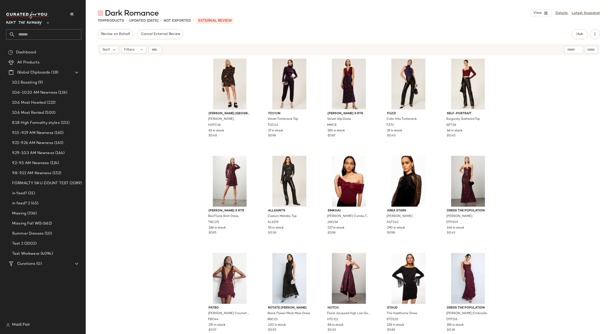
click at [28, 31] on input "text" at bounding box center [48, 34] width 66 height 11
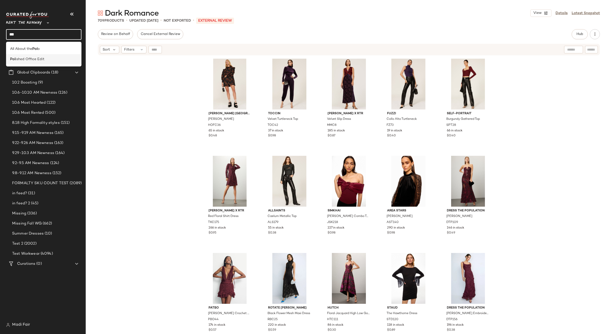
type input "***"
click at [34, 60] on span "ished Office Edit" at bounding box center [29, 59] width 29 height 5
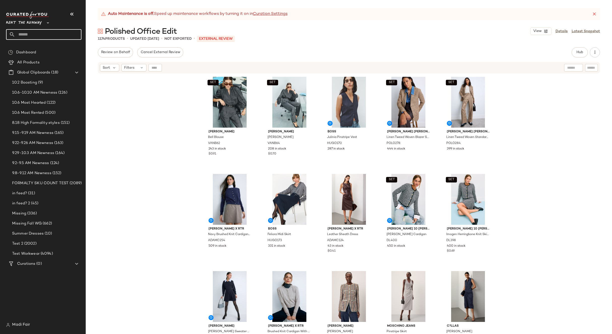
click at [41, 32] on input "text" at bounding box center [48, 34] width 66 height 11
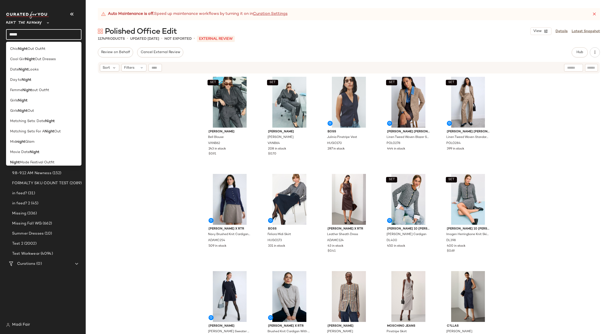
click at [131, 104] on div "SET Vanessa Bruno Bell Blouse VANB62 243 in stock $0.91 SET Vanessa Bruno Grey …" at bounding box center [349, 210] width 526 height 273
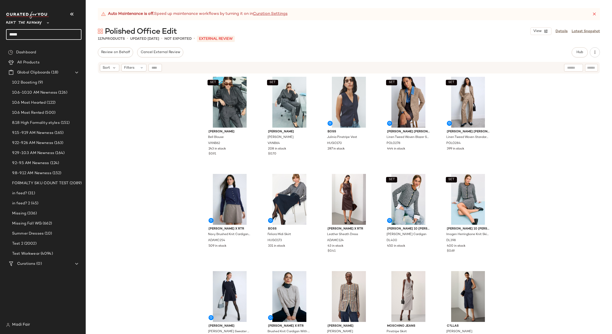
drag, startPoint x: 12, startPoint y: 33, endPoint x: 0, endPoint y: 32, distance: 12.1
click at [0, 32] on nav "Rent the Runway ** ***** Dashboard All Products Global Clipboards (18) 10.2 Boo…" at bounding box center [43, 167] width 86 height 334
type input "********"
click at [21, 51] on b "Fall Par" at bounding box center [16, 48] width 12 height 5
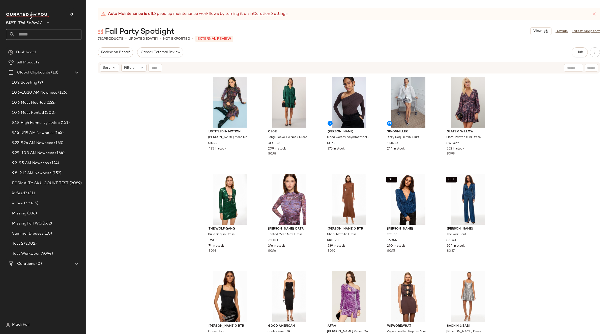
click at [29, 23] on span "Rent the Runway" at bounding box center [24, 21] width 36 height 9
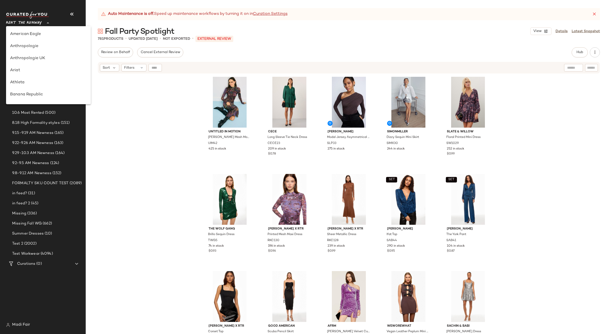
scroll to position [242, 0]
click at [37, 70] on div "Saks OFF 5TH" at bounding box center [48, 71] width 77 height 6
type input "**"
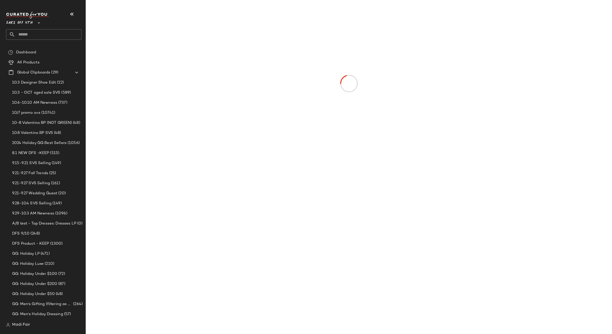
click at [37, 36] on input "text" at bounding box center [48, 34] width 66 height 11
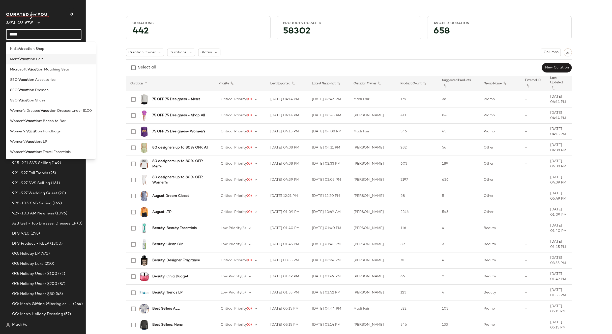
type input "*****"
click at [36, 59] on span "ion Edit" at bounding box center [36, 59] width 13 height 5
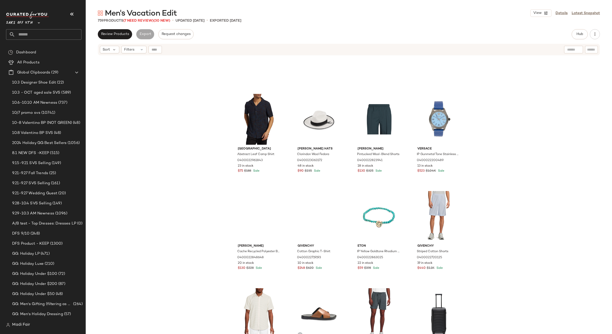
scroll to position [76, 0]
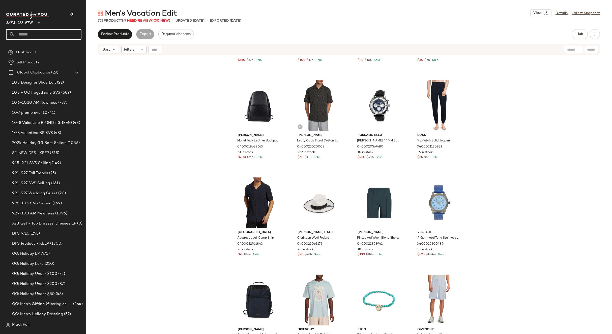
click at [36, 31] on input "text" at bounding box center [48, 34] width 66 height 11
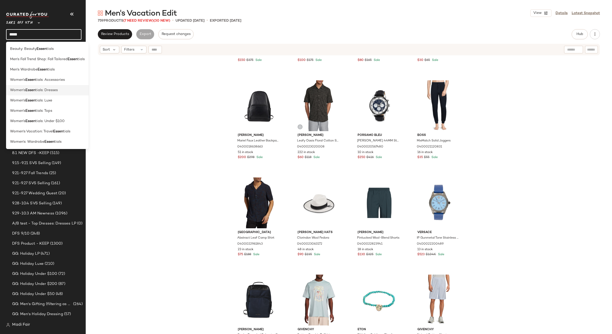
type input "*****"
click at [43, 91] on span "tials: Dresses" at bounding box center [46, 90] width 22 height 5
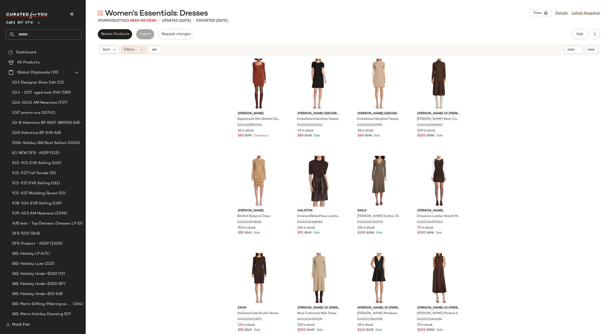
click at [133, 48] on span "Filters" at bounding box center [129, 49] width 10 height 5
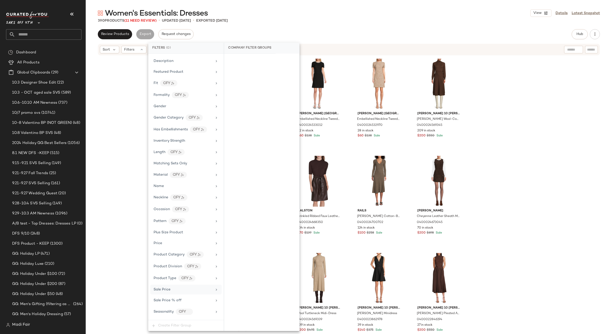
scroll to position [163, 0]
click at [180, 300] on div "Total Inventory" at bounding box center [185, 303] width 71 height 10
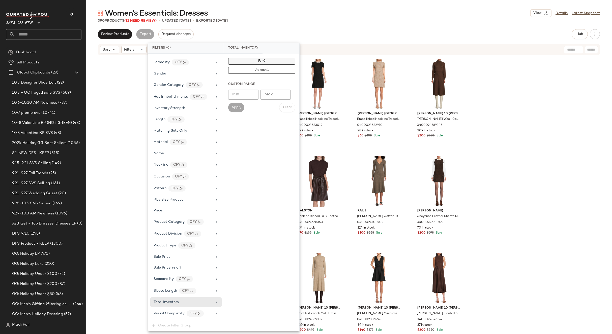
click at [257, 59] on button "For 0" at bounding box center [261, 61] width 67 height 7
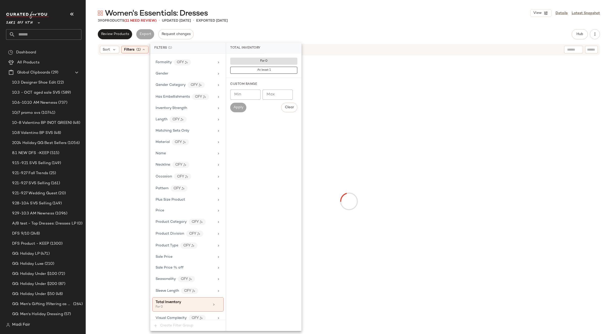
click at [132, 92] on div at bounding box center [349, 201] width 452 height 289
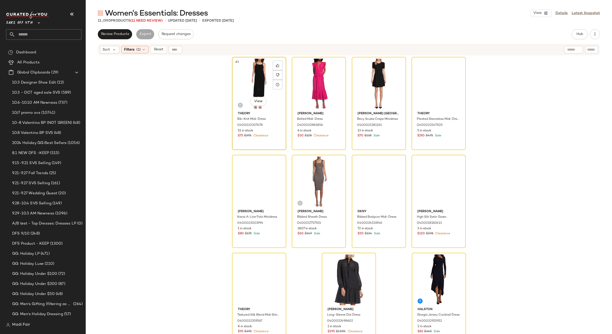
click at [254, 82] on div "#1 View" at bounding box center [259, 84] width 51 height 51
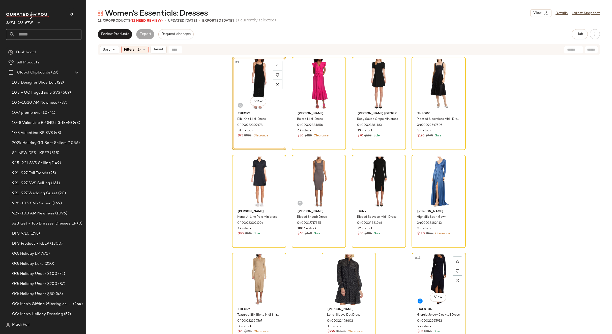
click at [423, 262] on div "#11 View" at bounding box center [438, 280] width 51 height 51
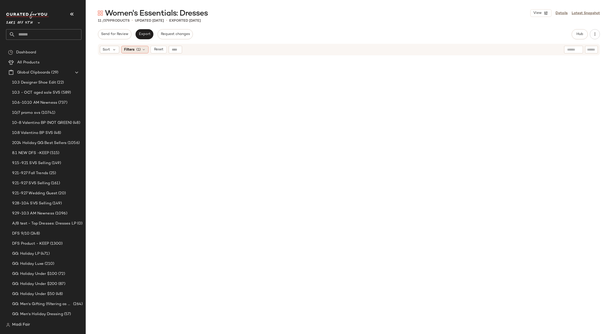
click at [130, 51] on span "Filters" at bounding box center [129, 49] width 10 height 5
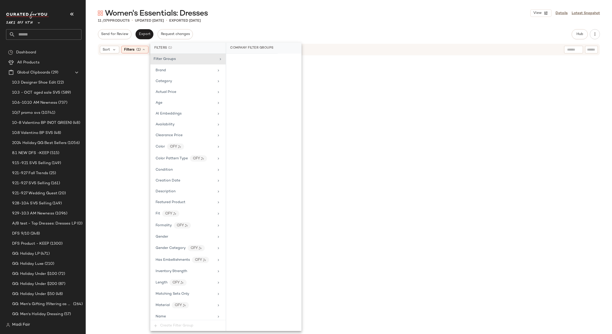
scroll to position [168, 0]
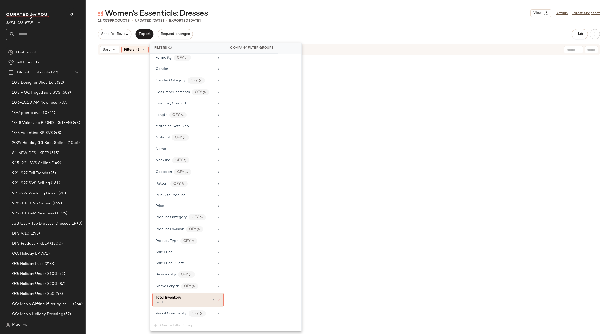
click at [217, 302] on icon at bounding box center [219, 301] width 4 height 4
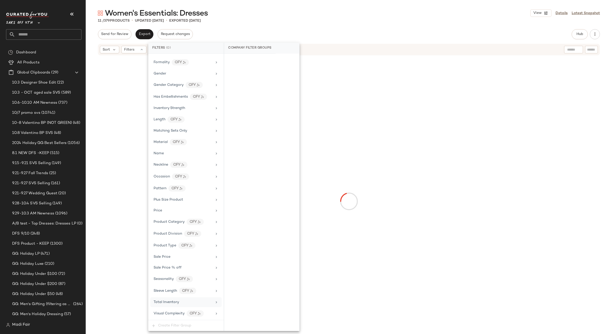
scroll to position [163, 0]
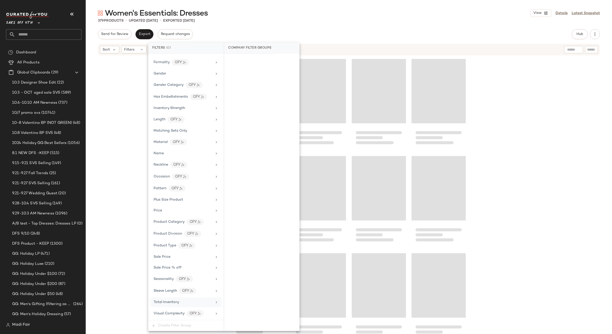
click at [371, 37] on div "Send for Review Export Request changes Hub Send for Review External Review Inte…" at bounding box center [349, 34] width 502 height 10
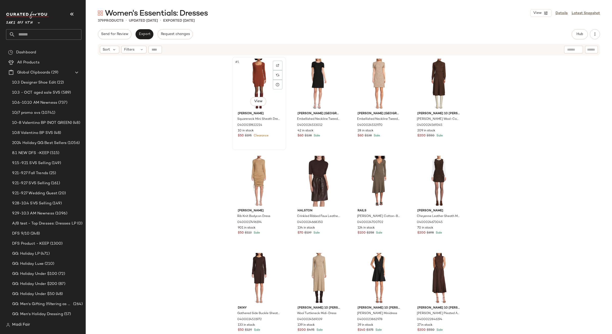
click at [253, 77] on div "#1 View" at bounding box center [259, 84] width 51 height 51
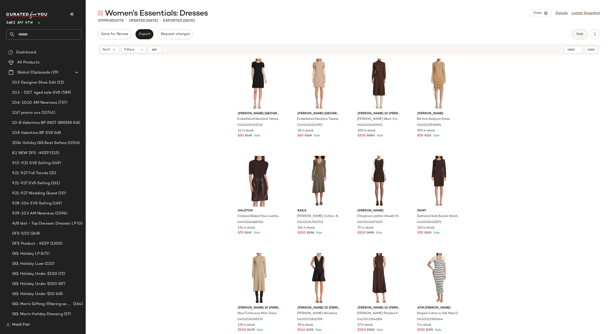
click at [576, 36] on span "Hub" at bounding box center [579, 34] width 7 height 4
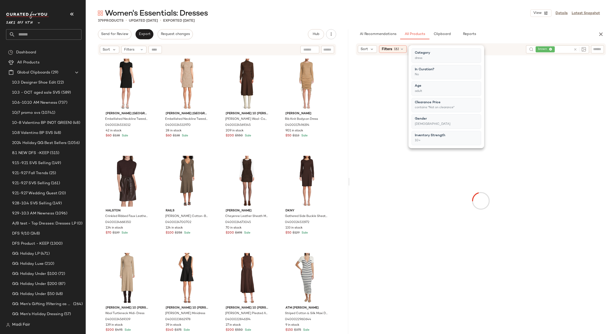
click at [562, 49] on input "text" at bounding box center [563, 49] width 16 height 5
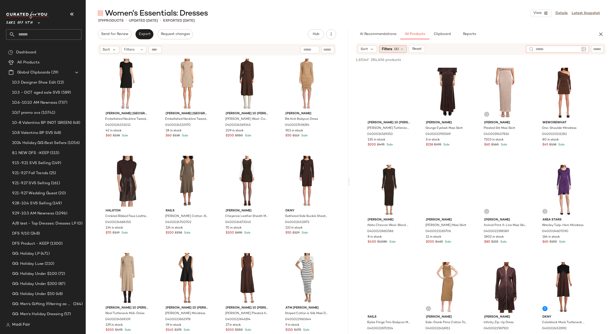
click at [391, 46] on div "Filters (6)" at bounding box center [393, 49] width 28 height 8
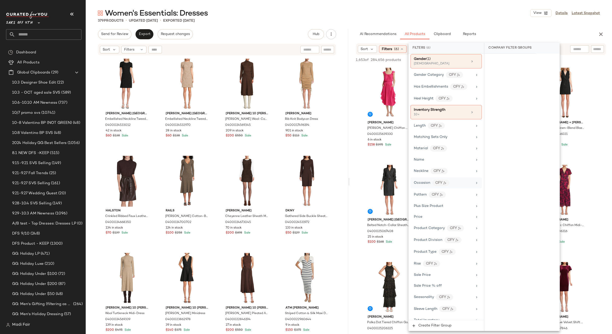
scroll to position [214, 0]
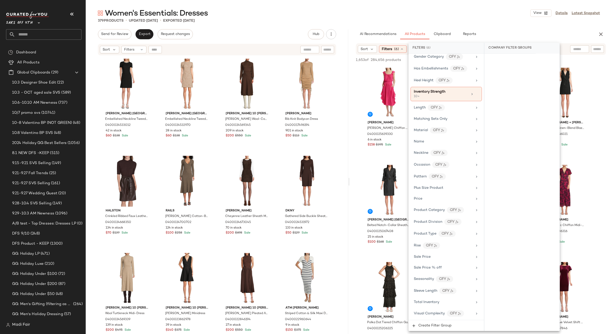
click at [445, 14] on div "Women's Essentials: Dresses View Details Latest Snapshot" at bounding box center [349, 13] width 526 height 10
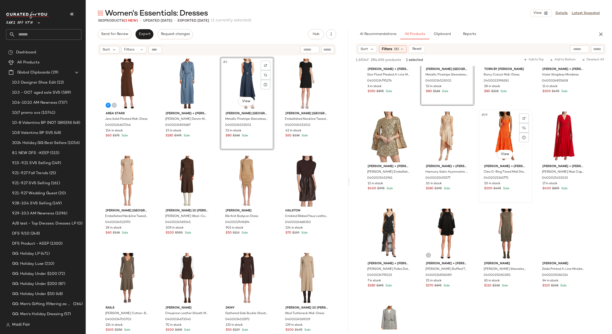
scroll to position [857, 0]
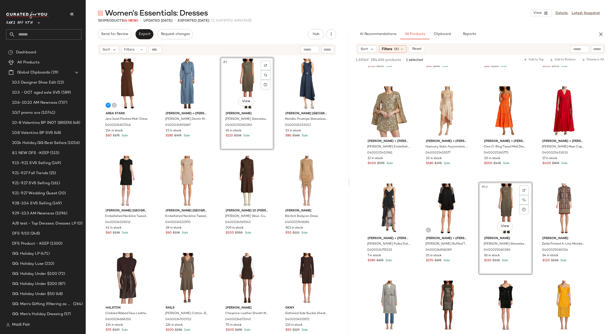
click at [276, 153] on div "Area Stars Jera Solid Pleated Midi-Dress 0400024607146 114 in stock $60 $175 Sa…" at bounding box center [217, 202] width 234 height 290
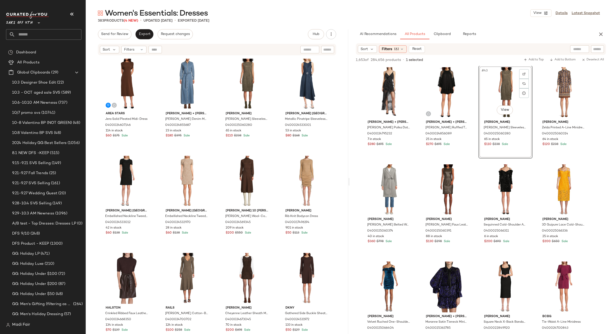
scroll to position [1008, 0]
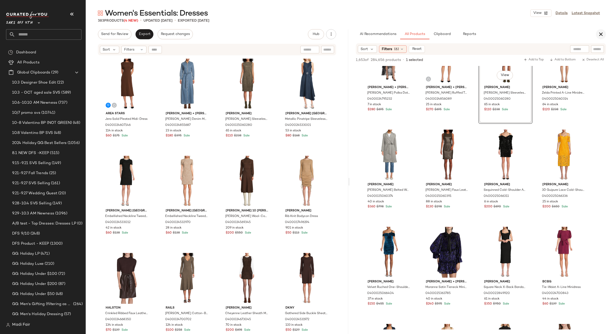
click at [598, 35] on icon "button" at bounding box center [600, 34] width 6 height 6
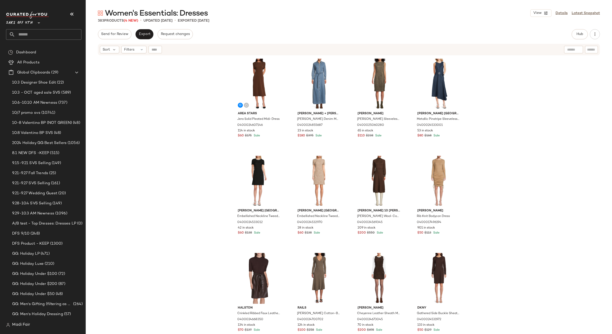
click at [177, 107] on div "Area Stars Jera Solid Pleated Midi-Dress 0400024607146 114 in stock $60 $175 Sa…" at bounding box center [349, 201] width 526 height 291
click at [145, 34] on span "Export" at bounding box center [144, 34] width 12 height 4
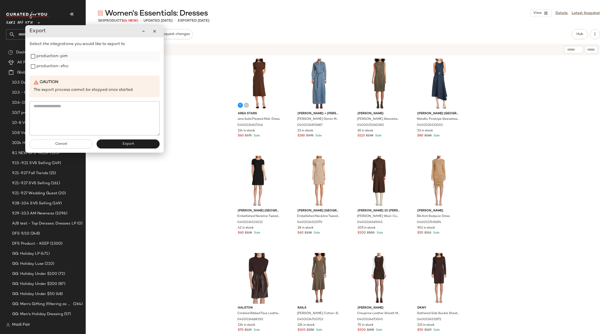
click at [45, 59] on label "production-pim" at bounding box center [52, 56] width 31 height 10
click at [45, 66] on label "production-sfcc" at bounding box center [53, 66] width 32 height 10
click at [110, 143] on button "Export" at bounding box center [128, 144] width 63 height 9
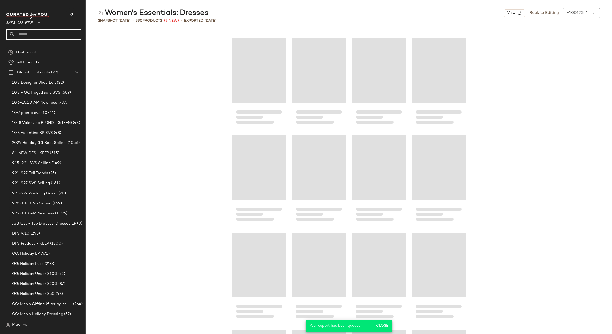
click at [41, 35] on input "text" at bounding box center [48, 34] width 66 height 11
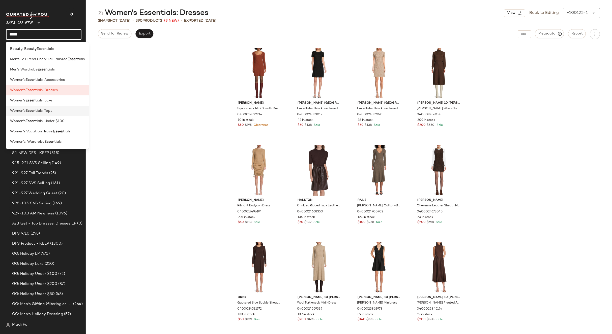
type input "*****"
click at [57, 111] on div "Women's Essen tials: Tops" at bounding box center [47, 110] width 75 height 5
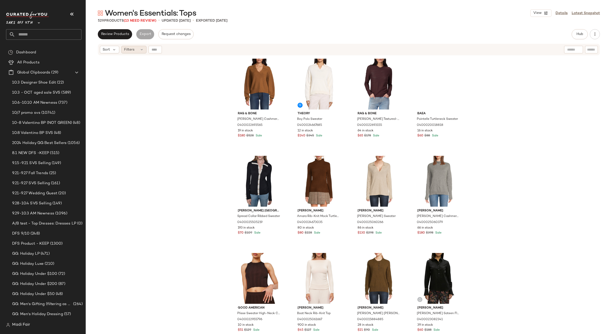
click at [136, 52] on div "Filters" at bounding box center [133, 50] width 25 height 8
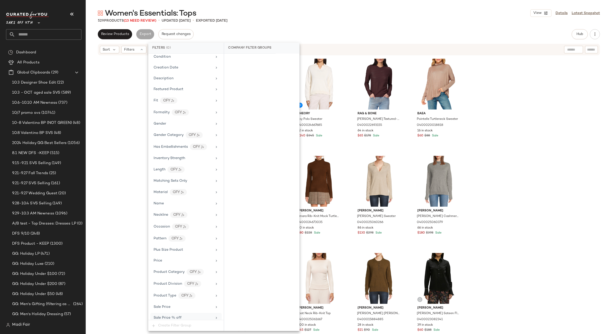
scroll to position [163, 0]
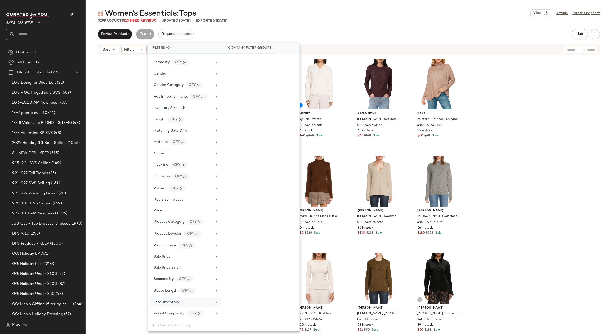
drag, startPoint x: 178, startPoint y: 306, endPoint x: 229, endPoint y: 158, distance: 156.7
click at [178, 306] on div "Total Inventory" at bounding box center [185, 303] width 71 height 10
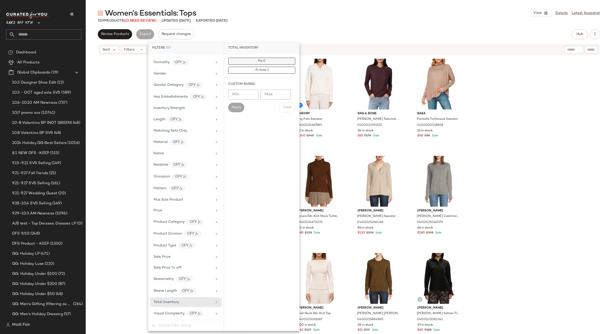
click at [248, 63] on button "For 0" at bounding box center [261, 61] width 67 height 7
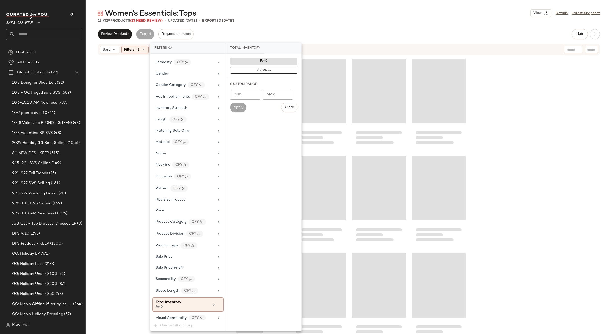
click at [134, 96] on div at bounding box center [349, 201] width 526 height 291
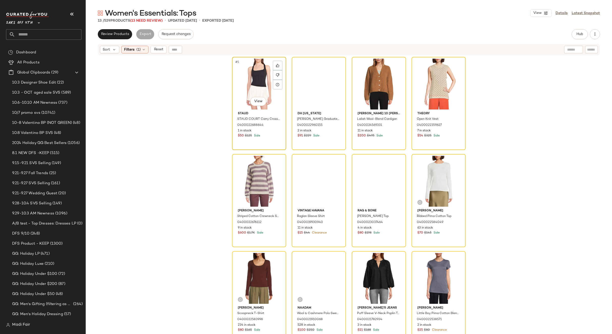
click at [258, 76] on div "#1 View" at bounding box center [259, 84] width 51 height 51
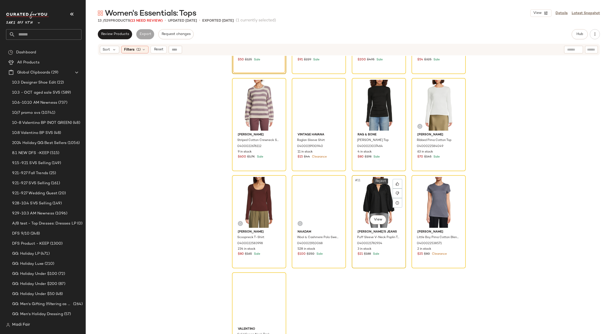
scroll to position [95, 0]
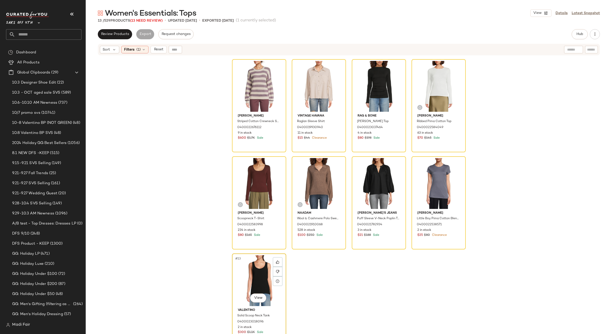
click at [250, 282] on div "#13 View" at bounding box center [259, 281] width 51 height 51
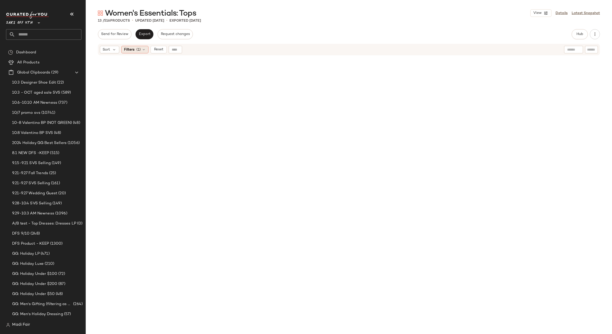
click at [140, 49] on span "(1)" at bounding box center [138, 49] width 4 height 5
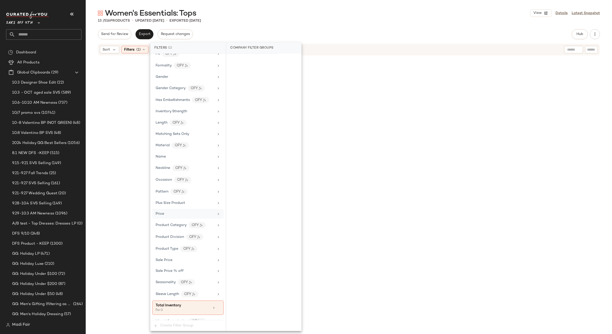
scroll to position [168, 0]
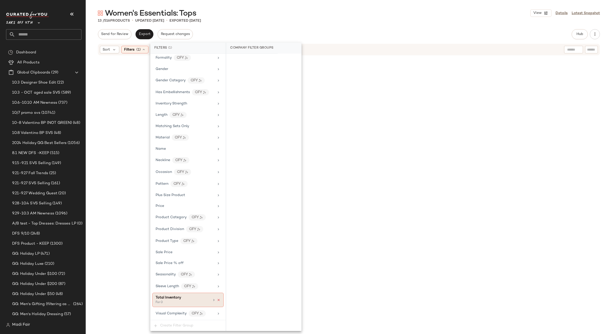
click at [217, 300] on icon at bounding box center [219, 301] width 4 height 4
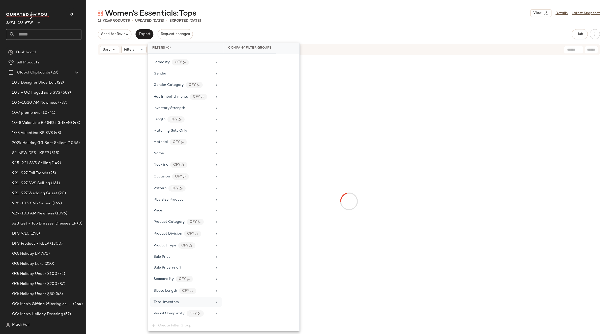
scroll to position [163, 0]
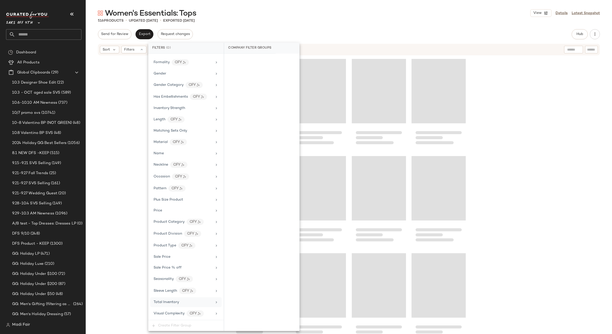
click at [466, 15] on div "Women's Essentials: Tops View Details Latest Snapshot" at bounding box center [349, 13] width 526 height 10
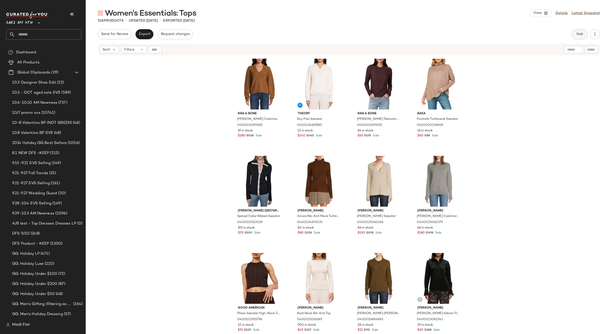
click at [576, 38] on button "Hub" at bounding box center [579, 34] width 16 height 10
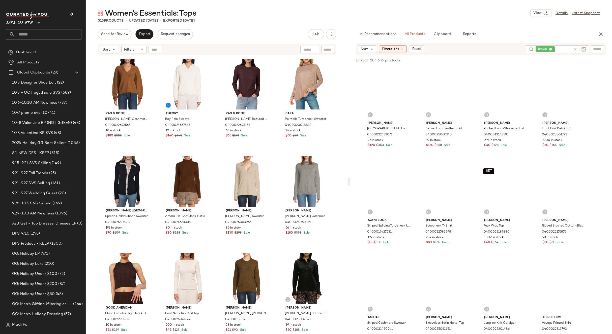
click at [538, 50] on span "brown" at bounding box center [543, 49] width 11 height 5
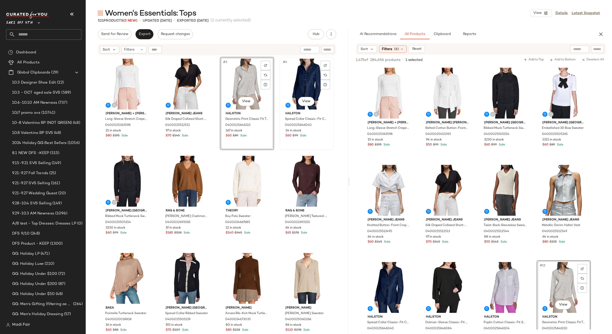
click at [304, 81] on div "#4 View" at bounding box center [306, 84] width 51 height 51
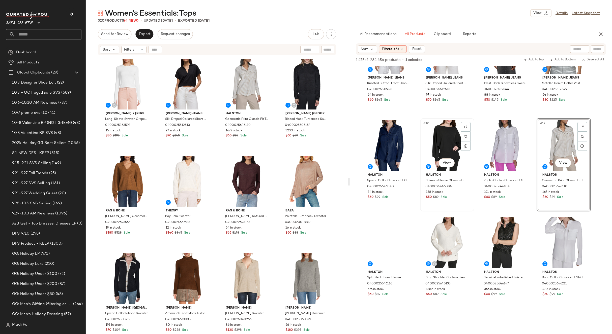
scroll to position [151, 0]
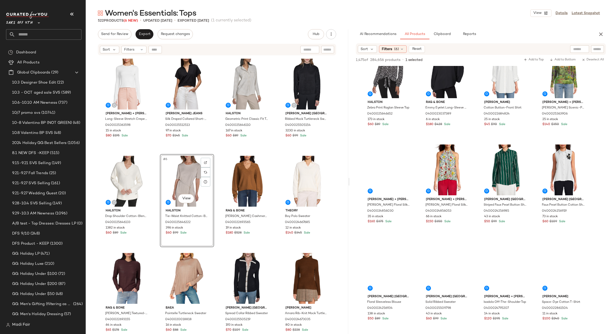
scroll to position [857, 0]
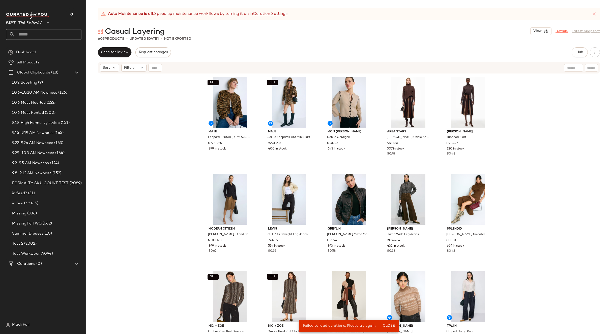
click at [563, 31] on link "Details" at bounding box center [561, 31] width 12 height 5
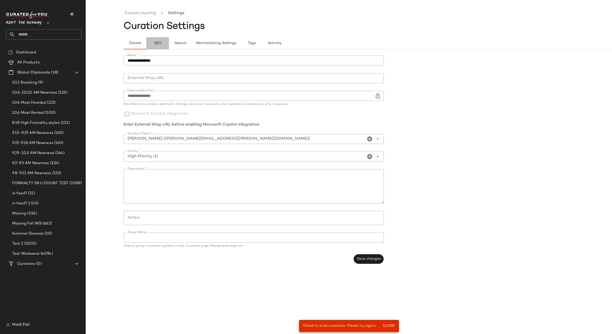
click at [153, 45] on span "SEO" at bounding box center [157, 43] width 8 height 4
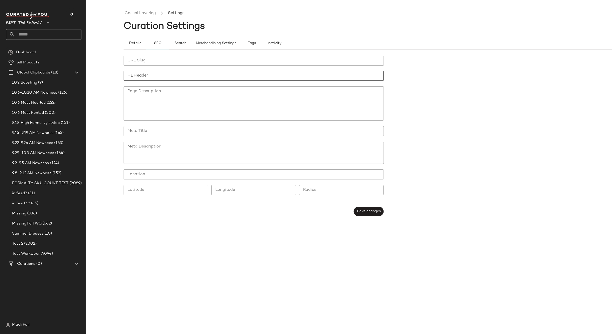
click at [141, 74] on input "H1 Header" at bounding box center [253, 76] width 260 height 10
type input "**********"
click at [374, 212] on span "Save changes" at bounding box center [368, 212] width 24 height 4
click at [137, 42] on span "Details" at bounding box center [135, 43] width 12 height 4
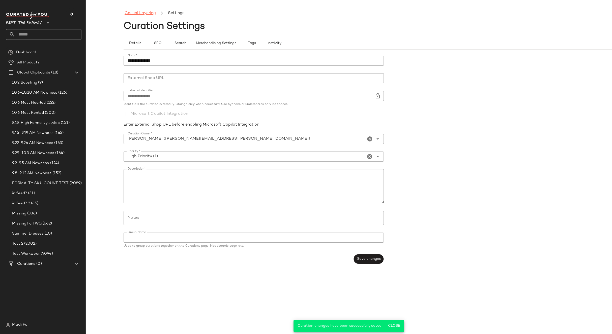
click at [140, 15] on link "Casual Layering" at bounding box center [139, 13] width 31 height 7
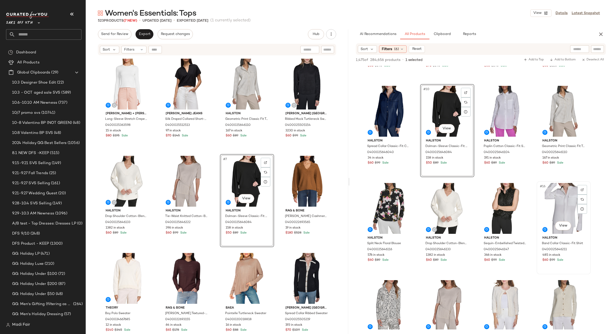
scroll to position [252, 0]
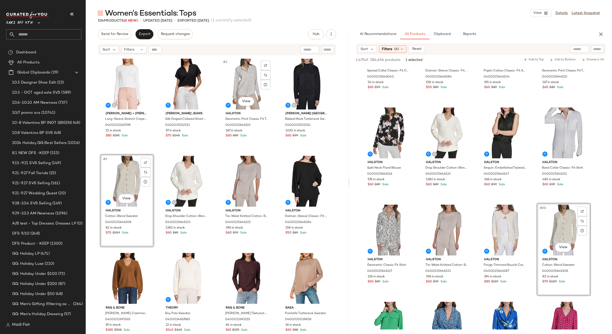
click at [274, 150] on div "[PERSON_NAME] + [PERSON_NAME]-Sleeve Stretch Crepe Top 0400025363598 15 in stoc…" at bounding box center [217, 202] width 234 height 290
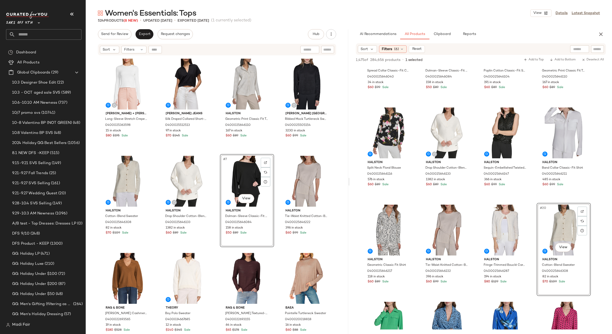
click at [275, 153] on div "[PERSON_NAME] + [PERSON_NAME]-Sleeve Stretch Crepe Top 0400025363598 15 in stoc…" at bounding box center [217, 202] width 234 height 290
click at [603, 31] on icon "button" at bounding box center [600, 34] width 6 height 6
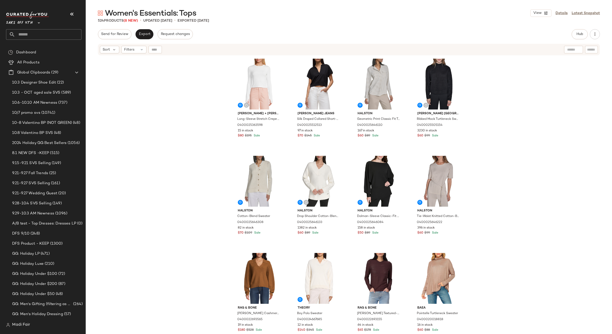
click at [191, 123] on div "[PERSON_NAME] + [PERSON_NAME]-Sleeve Stretch Crepe Top 0400025363598 15 in stoc…" at bounding box center [349, 201] width 526 height 291
click at [140, 34] on span "Export" at bounding box center [144, 34] width 12 height 4
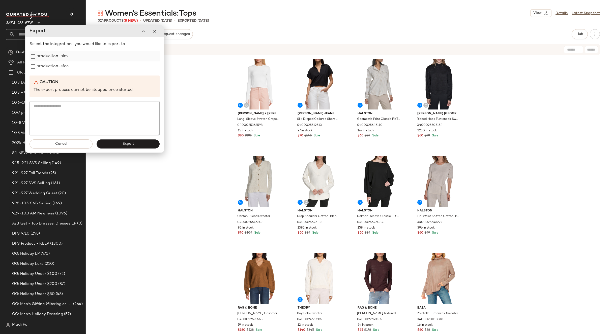
click at [49, 60] on label "production-pim" at bounding box center [52, 56] width 31 height 10
click at [48, 67] on label "production-sfcc" at bounding box center [53, 66] width 32 height 10
click at [108, 146] on button "Export" at bounding box center [128, 144] width 63 height 9
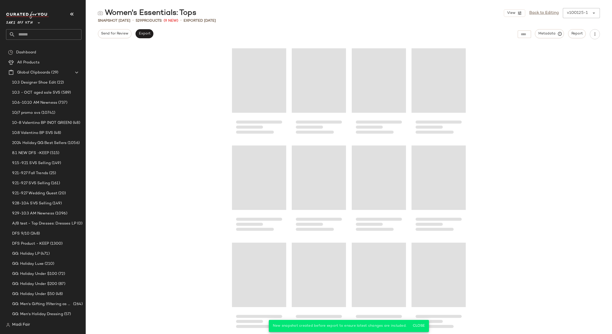
click at [32, 37] on input "text" at bounding box center [48, 34] width 66 height 11
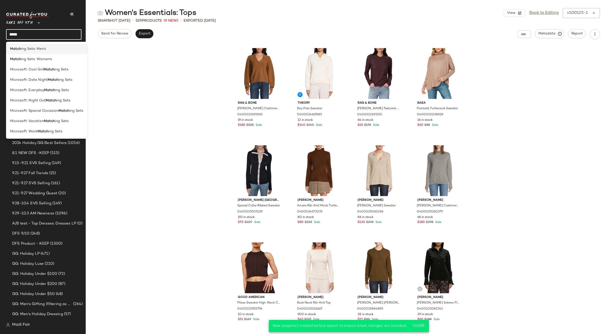
type input "*****"
click at [15, 50] on b "Match" at bounding box center [15, 48] width 11 height 5
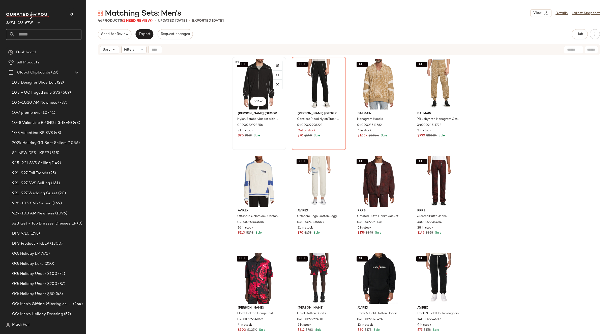
click at [256, 81] on div "SET #1 View" at bounding box center [259, 84] width 51 height 51
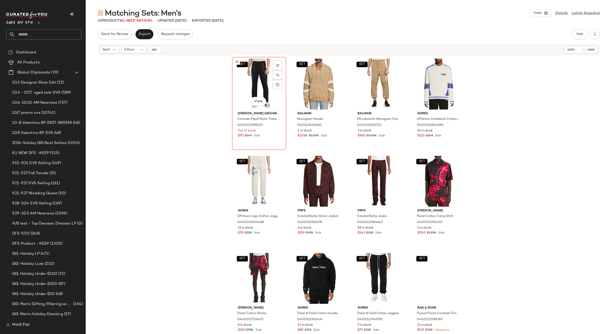
click at [255, 81] on div "SET #1 View" at bounding box center [259, 84] width 51 height 51
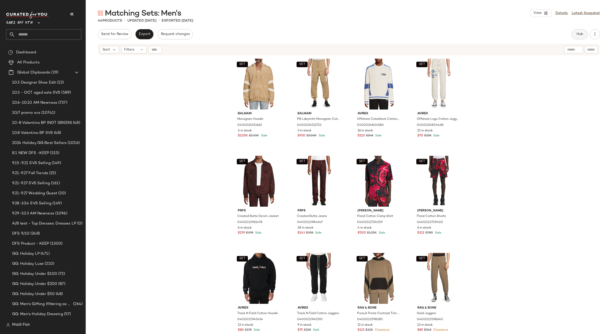
click at [575, 35] on button "Hub" at bounding box center [579, 34] width 16 height 10
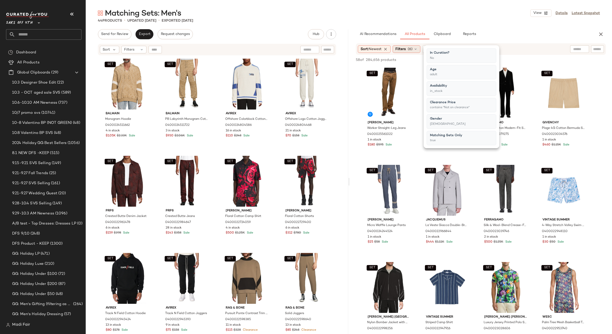
click at [409, 48] on div "Filters (6)" at bounding box center [406, 49] width 28 height 8
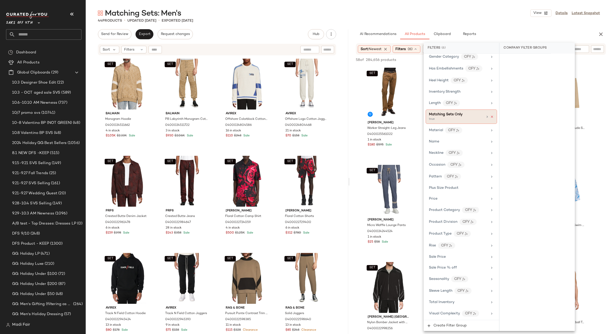
click at [490, 117] on icon at bounding box center [492, 117] width 4 height 4
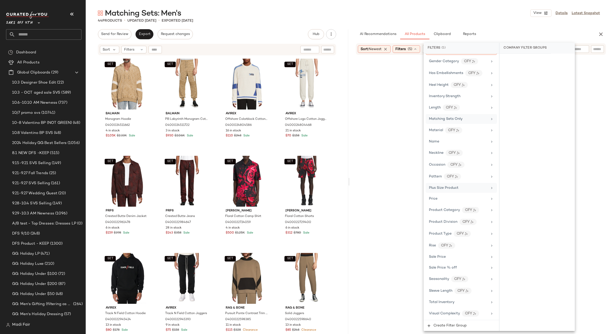
scroll to position [210, 0]
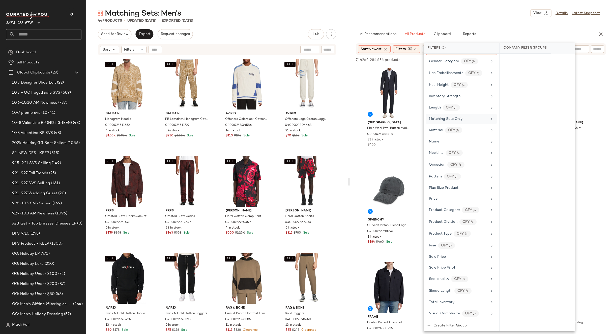
click at [444, 20] on div "44 Products • updated [DATE] • Exported [DATE]" at bounding box center [349, 20] width 526 height 5
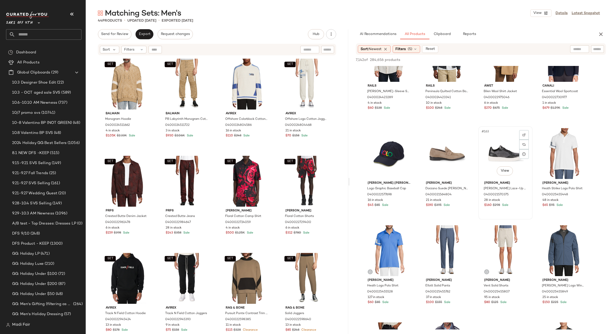
scroll to position [3981, 0]
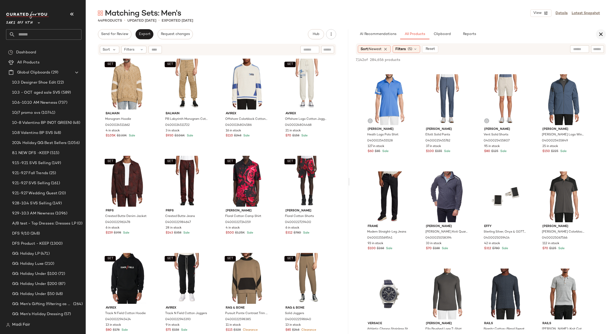
click at [597, 36] on button "button" at bounding box center [600, 34] width 10 height 10
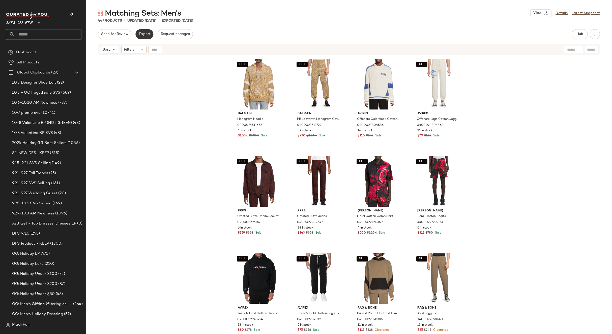
click at [144, 30] on button "Export" at bounding box center [144, 34] width 18 height 10
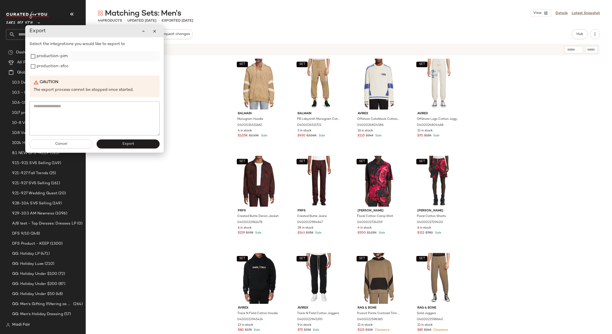
click at [41, 57] on label "production-pim" at bounding box center [52, 56] width 31 height 10
click at [42, 65] on label "production-sfcc" at bounding box center [53, 66] width 32 height 10
click at [114, 144] on button "Export" at bounding box center [128, 144] width 63 height 9
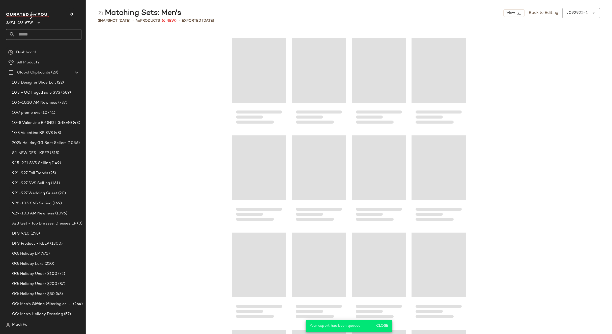
click at [39, 35] on input "text" at bounding box center [48, 34] width 66 height 11
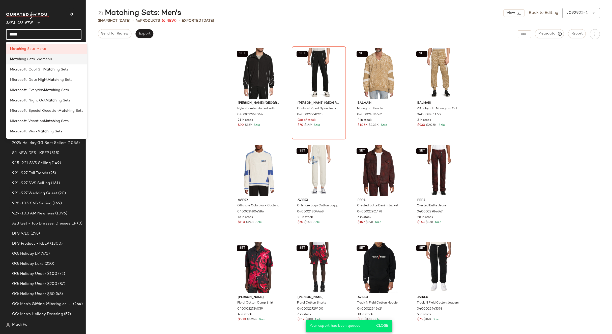
type input "*****"
click at [27, 60] on span "ing Sets: Women's" at bounding box center [36, 59] width 31 height 5
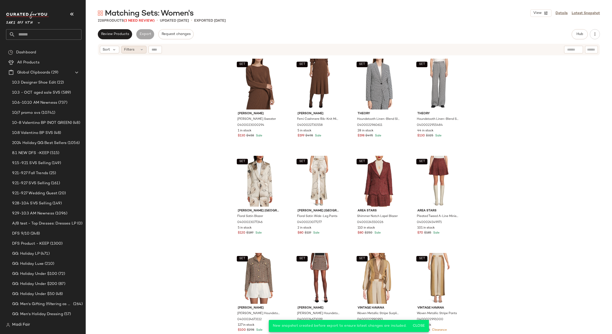
click at [136, 48] on div "Filters" at bounding box center [133, 50] width 25 height 8
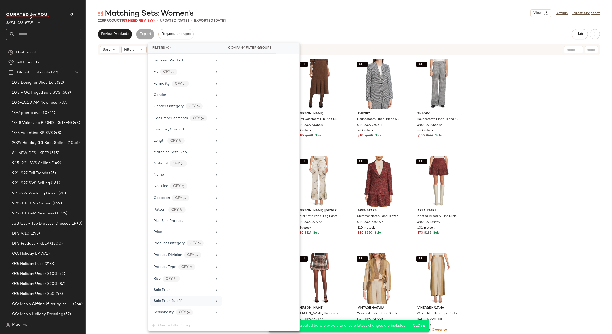
scroll to position [175, 0]
click at [166, 299] on div "Total Inventory" at bounding box center [185, 303] width 71 height 10
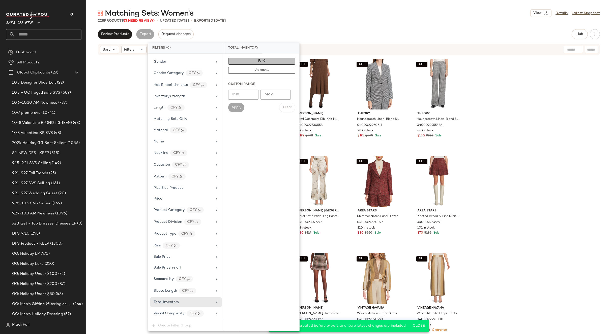
click at [257, 62] on button "For 0" at bounding box center [261, 61] width 67 height 7
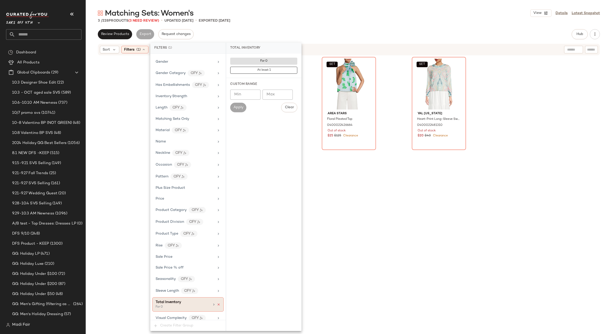
click at [217, 305] on icon at bounding box center [219, 305] width 4 height 4
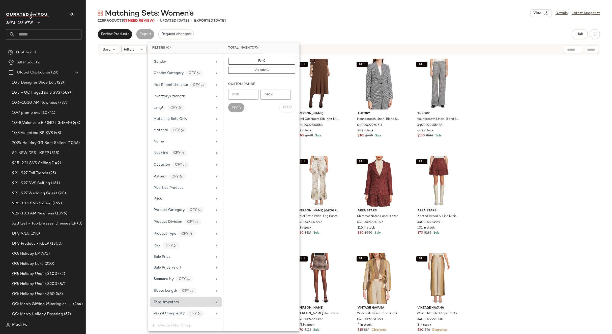
click at [148, 21] on span "(3 Need Review)" at bounding box center [139, 21] width 31 height 4
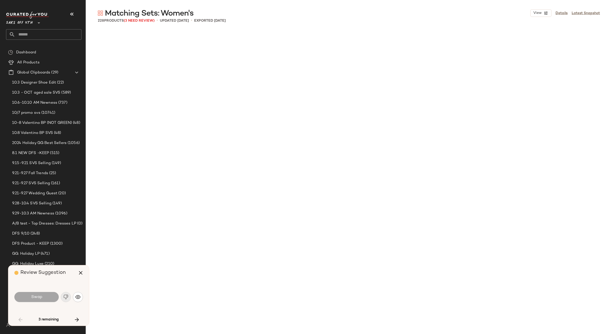
scroll to position [1362, 0]
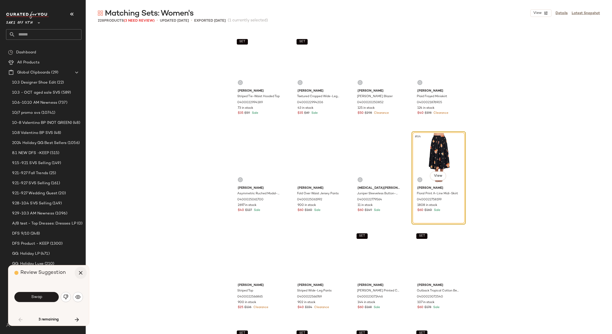
click at [82, 272] on icon "button" at bounding box center [81, 273] width 6 height 6
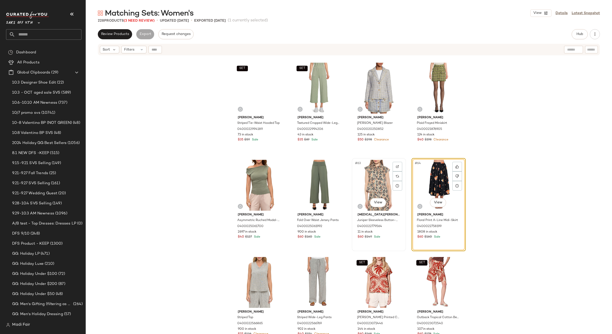
click at [377, 185] on div "#63 View" at bounding box center [378, 185] width 51 height 51
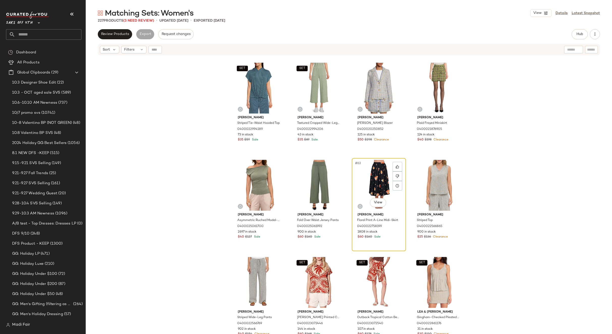
click at [380, 185] on div "#63 View" at bounding box center [378, 185] width 51 height 51
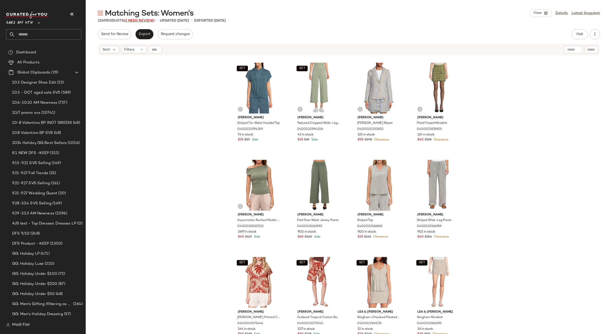
click at [131, 20] on span "(2 Need Review)" at bounding box center [139, 21] width 31 height 4
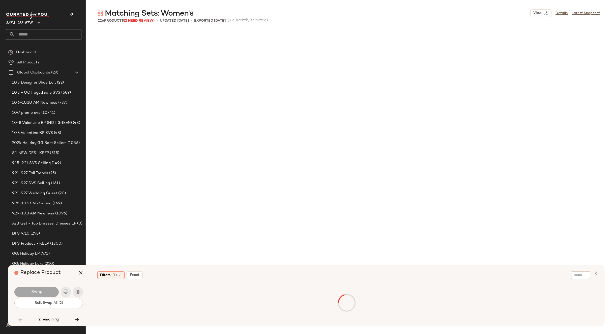
scroll to position [3696, 0]
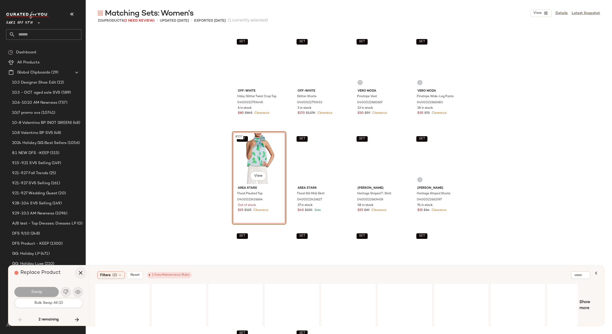
click at [78, 271] on icon "button" at bounding box center [81, 273] width 6 height 6
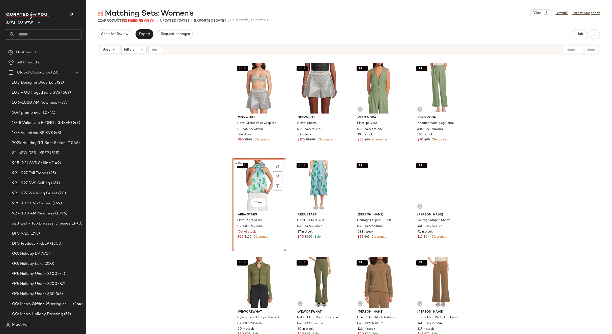
click at [256, 188] on div "SET #157 View" at bounding box center [259, 185] width 51 height 51
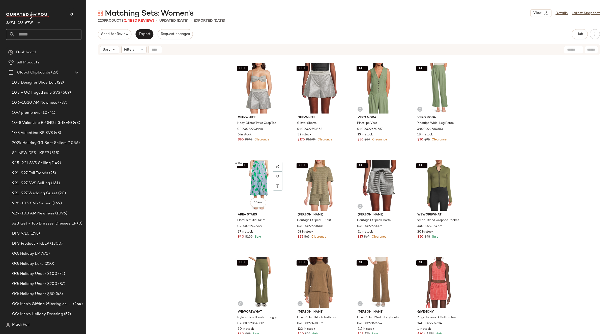
click at [256, 188] on div "SET #157 View" at bounding box center [259, 185] width 51 height 51
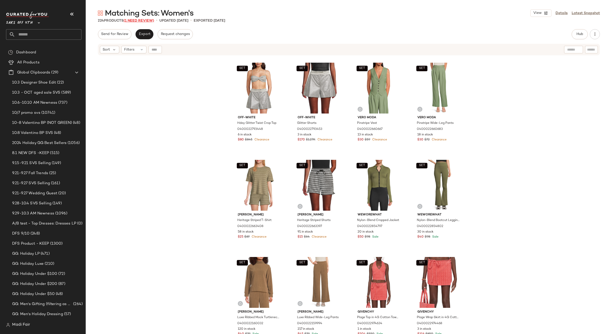
click at [141, 22] on span "(1 Need Review)" at bounding box center [138, 21] width 30 height 4
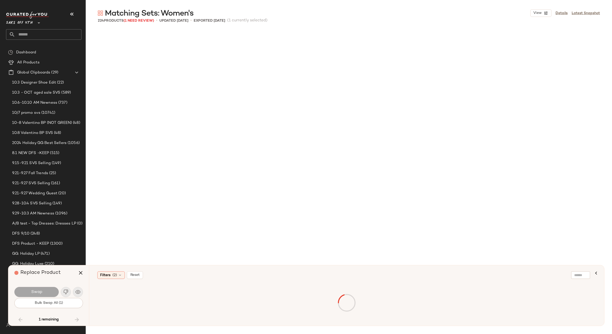
scroll to position [4280, 0]
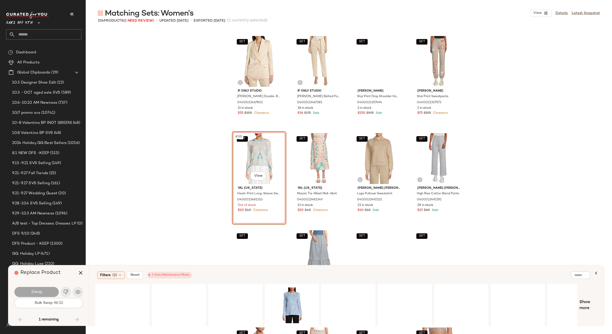
click at [89, 270] on div "Filters (2) Reset 1 Auto Maintenance Rules Show more" at bounding box center [346, 296] width 515 height 60
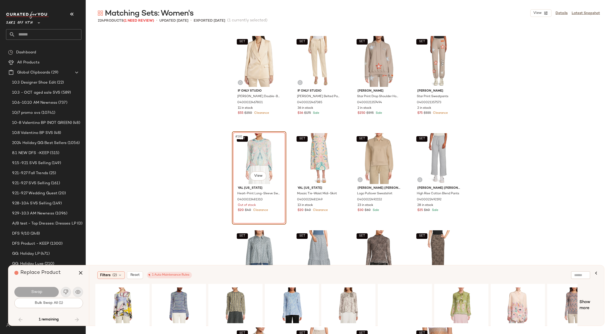
click at [80, 273] on icon "button" at bounding box center [81, 273] width 6 height 6
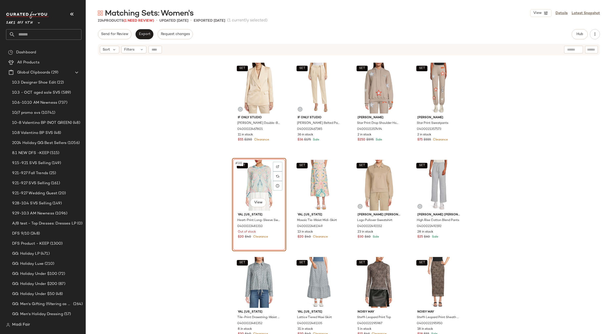
click at [248, 187] on div "SET #181 View" at bounding box center [259, 185] width 51 height 51
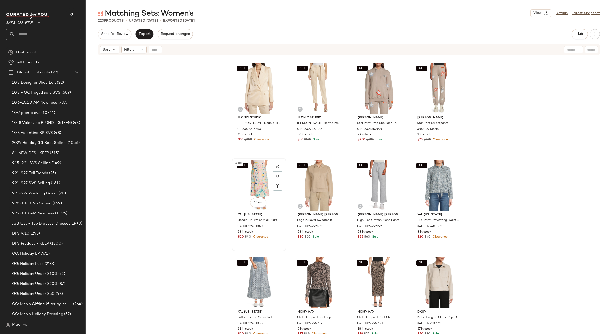
click at [250, 184] on div "SET #181 View" at bounding box center [259, 185] width 51 height 51
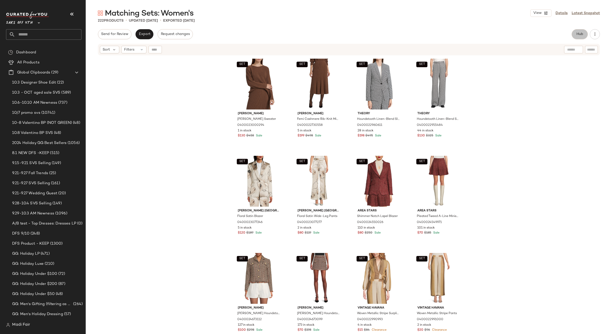
click at [580, 34] on span "Hub" at bounding box center [579, 34] width 7 height 4
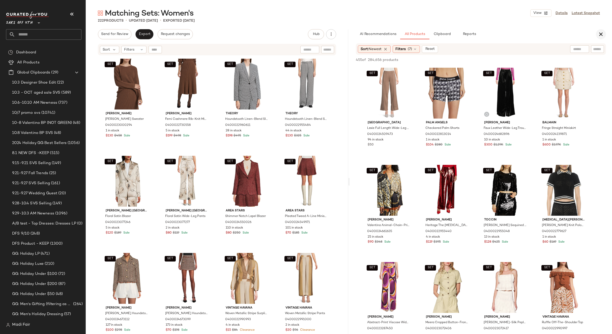
click at [597, 34] on button "button" at bounding box center [600, 34] width 10 height 10
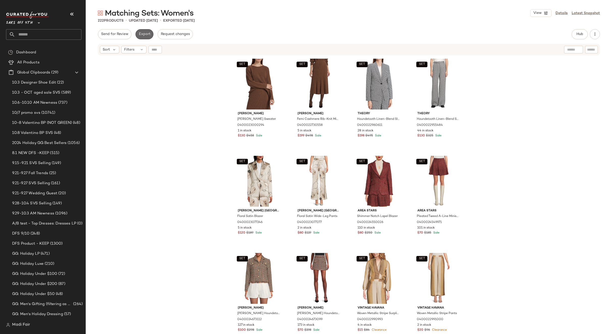
click at [136, 35] on button "Export" at bounding box center [144, 34] width 18 height 10
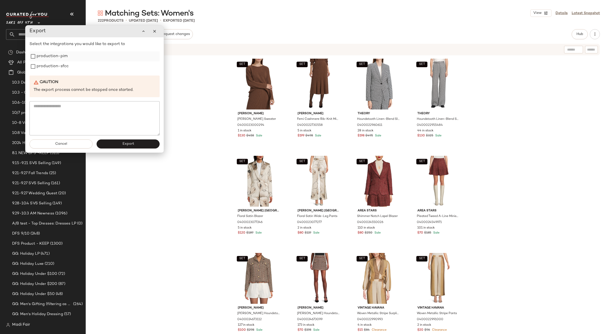
click at [53, 58] on label "production-pim" at bounding box center [52, 56] width 31 height 10
click at [51, 68] on label "production-sfcc" at bounding box center [53, 66] width 32 height 10
click at [117, 145] on button "Export" at bounding box center [128, 144] width 63 height 9
